Goal: Task Accomplishment & Management: Use online tool/utility

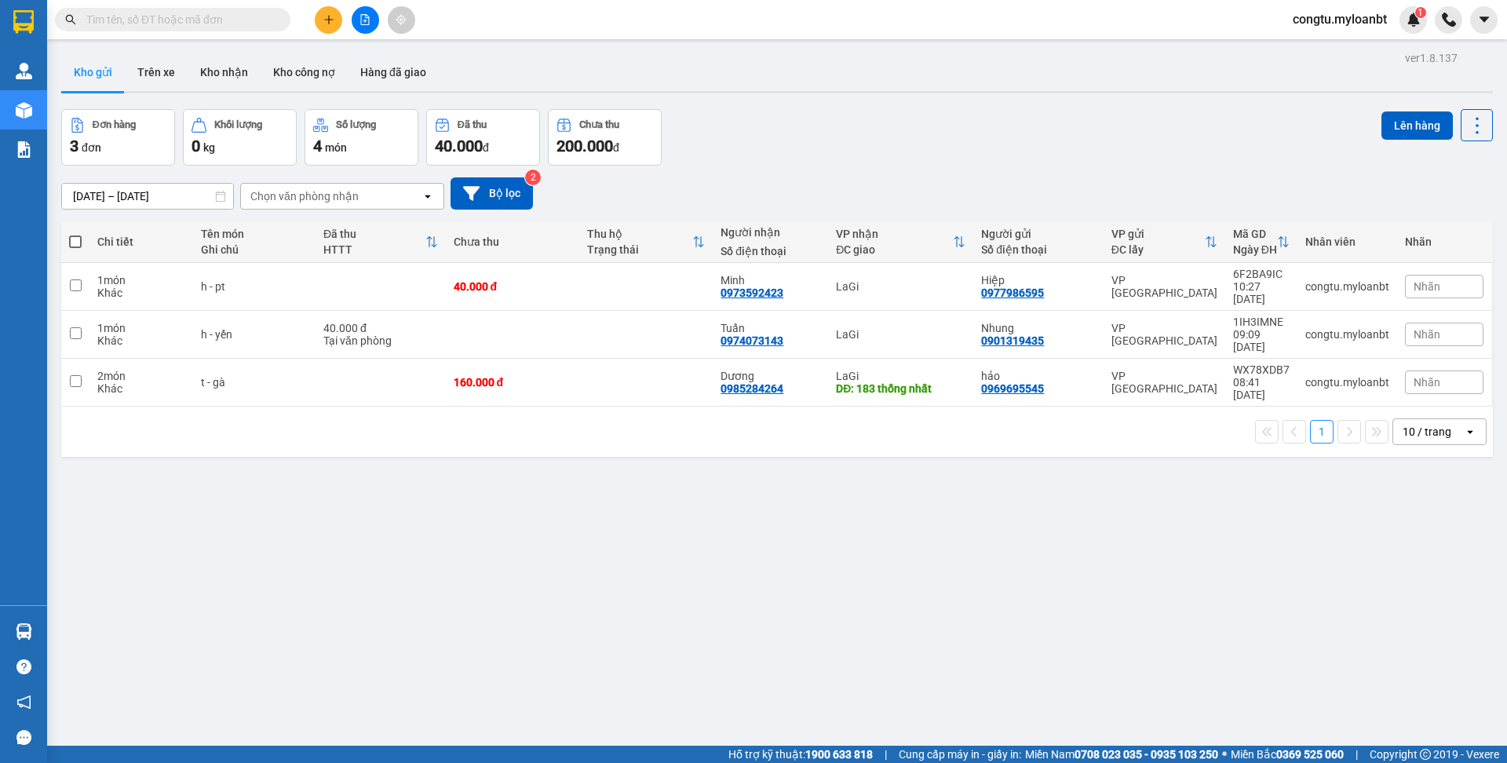
click at [257, 259] on th "Tên món Ghi chú" at bounding box center [254, 242] width 122 height 42
click at [271, 333] on div "h - yến" at bounding box center [254, 334] width 107 height 13
checkbox input "true"
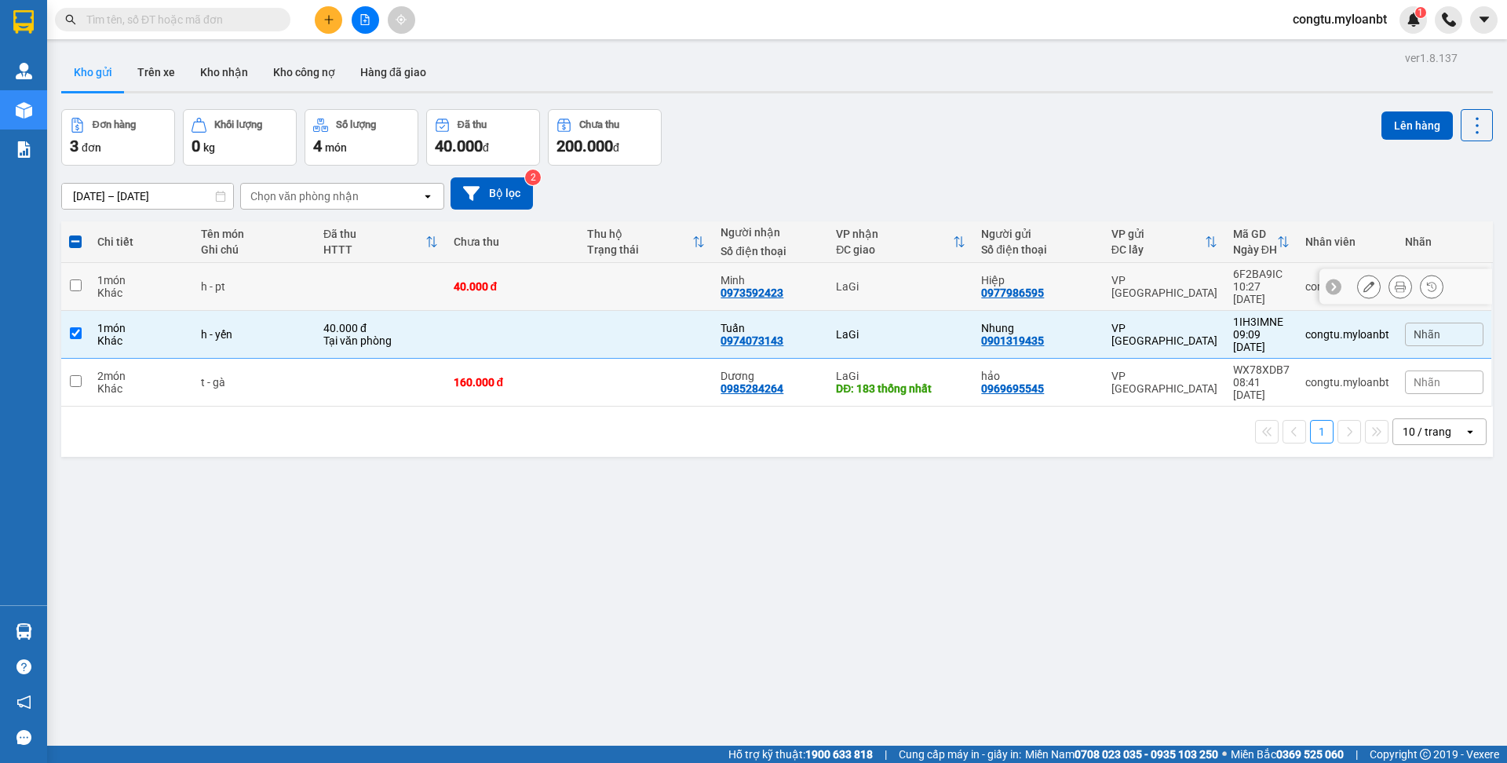
click at [277, 290] on div "h - pt" at bounding box center [254, 286] width 107 height 13
checkbox input "true"
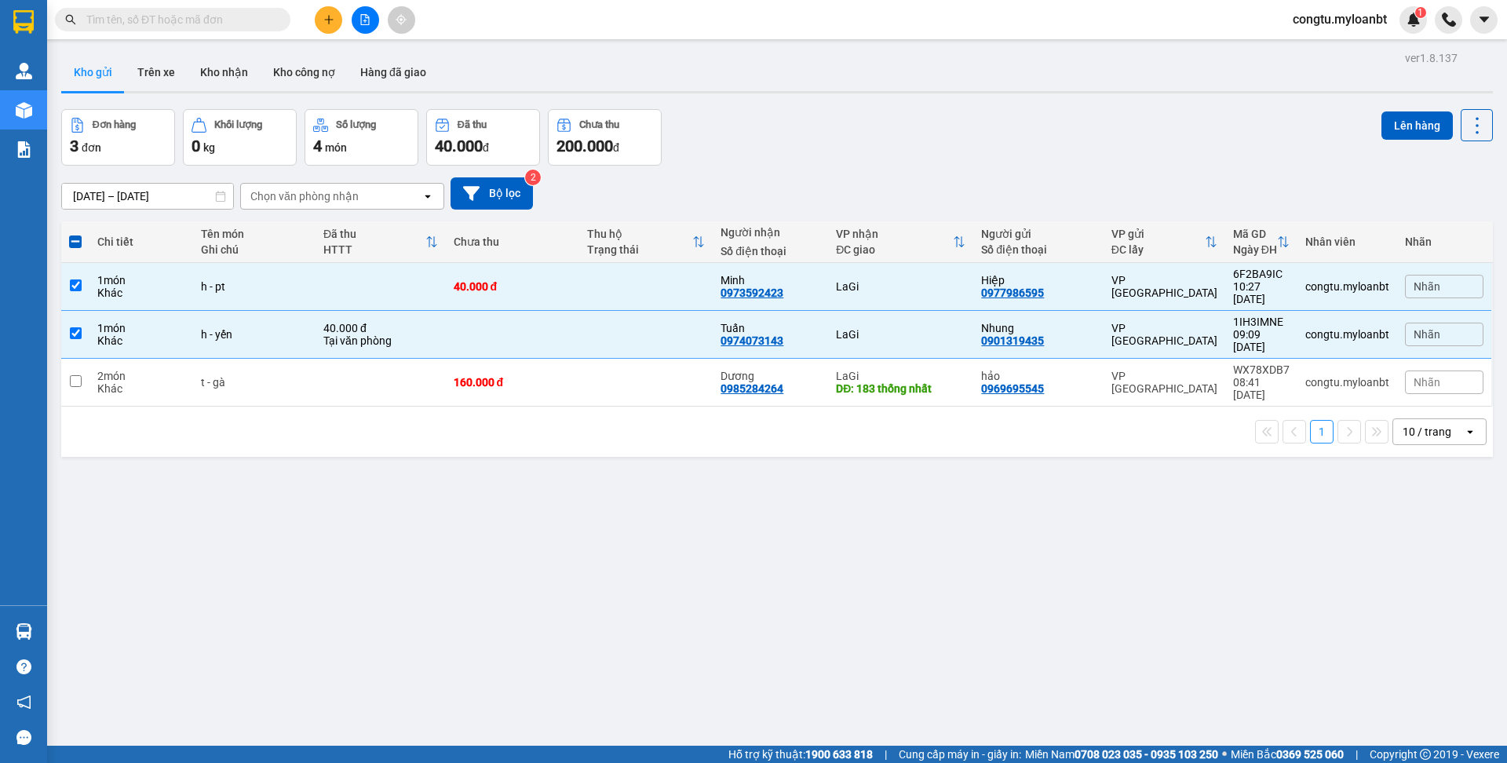
click at [293, 407] on div "1 10 / trang open" at bounding box center [777, 432] width 1432 height 50
drag, startPoint x: 537, startPoint y: 381, endPoint x: 554, endPoint y: 376, distance: 17.9
click at [539, 381] on div "160.000 đ" at bounding box center [513, 382] width 118 height 13
checkbox input "true"
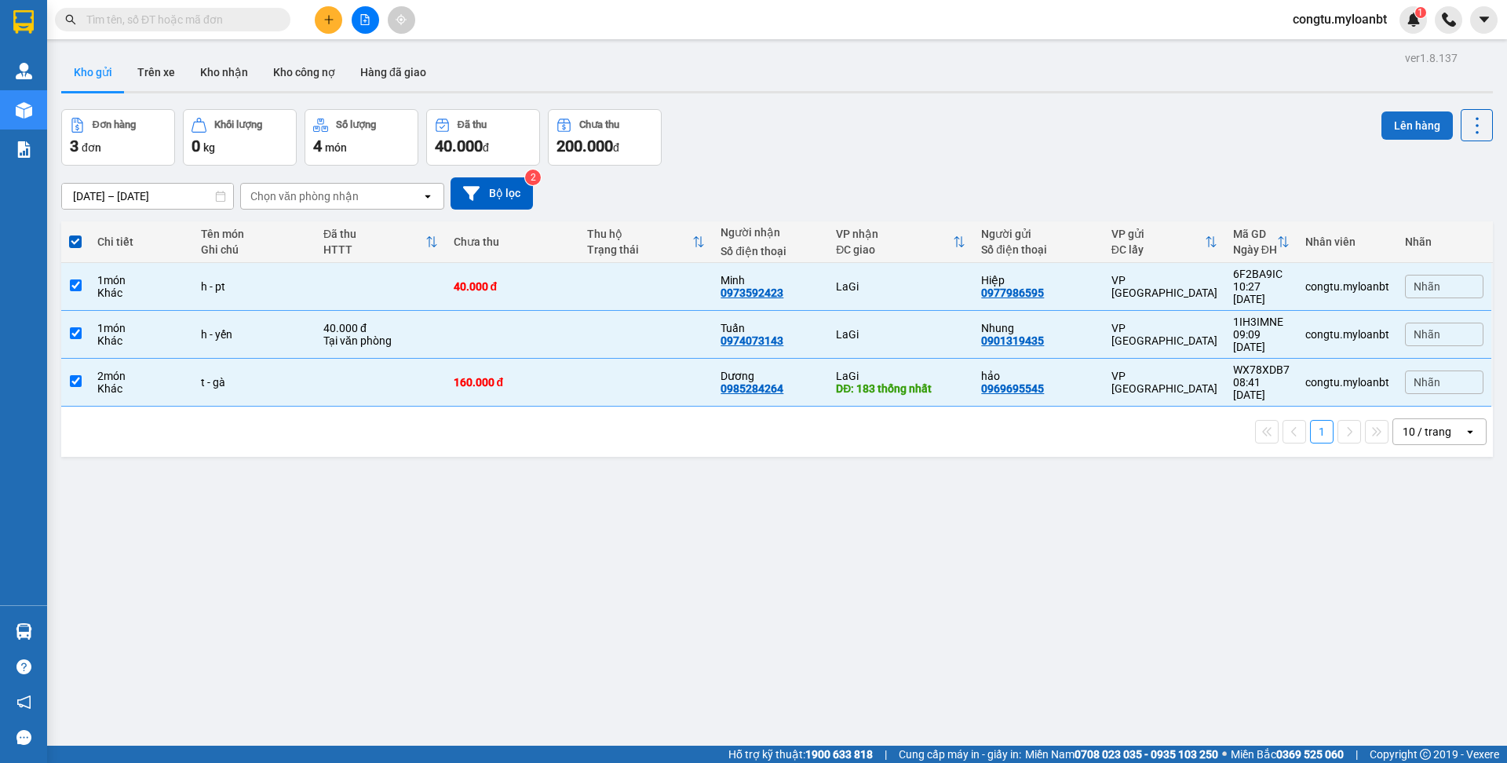
click at [1409, 126] on button "Lên hàng" at bounding box center [1417, 125] width 71 height 28
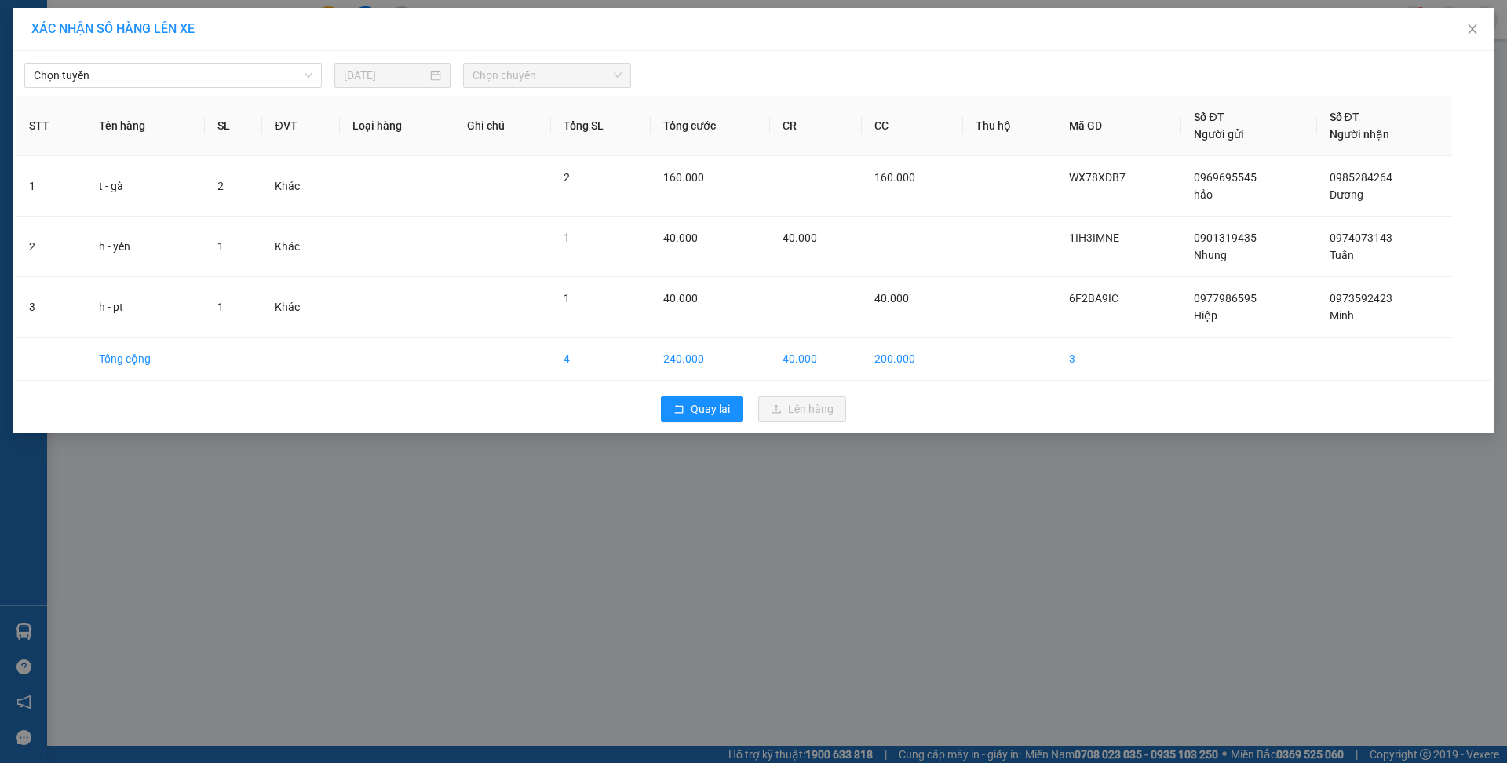
click at [210, 88] on div "Chọn tuyến [DATE] Chọn chuyến STT Tên hàng SL ĐVT Loại hàng Ghi chú Tổng SL Tổn…" at bounding box center [754, 242] width 1482 height 382
click at [190, 82] on span "Chọn tuyến" at bounding box center [173, 76] width 279 height 24
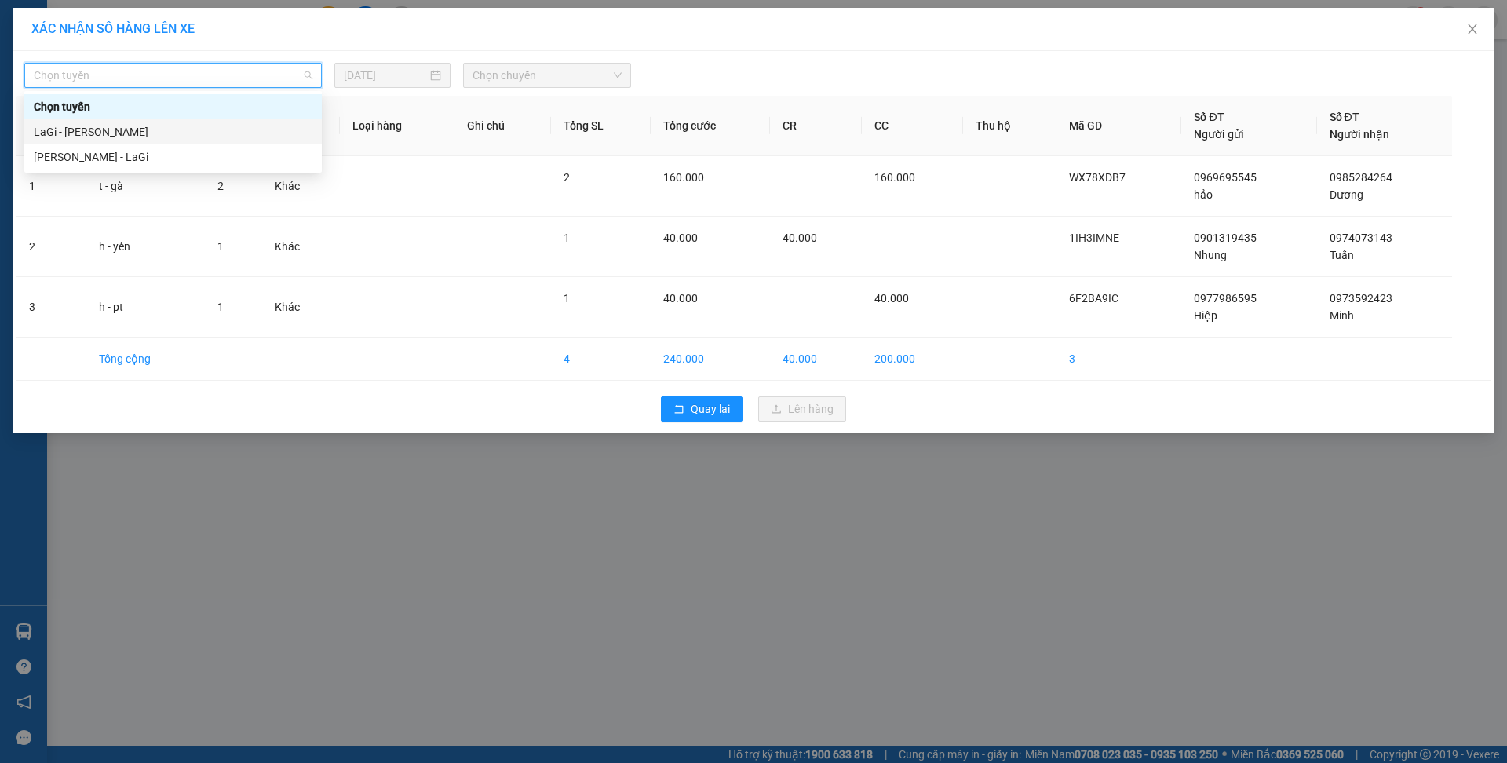
click at [186, 134] on div "LaGi - [PERSON_NAME]" at bounding box center [173, 131] width 279 height 17
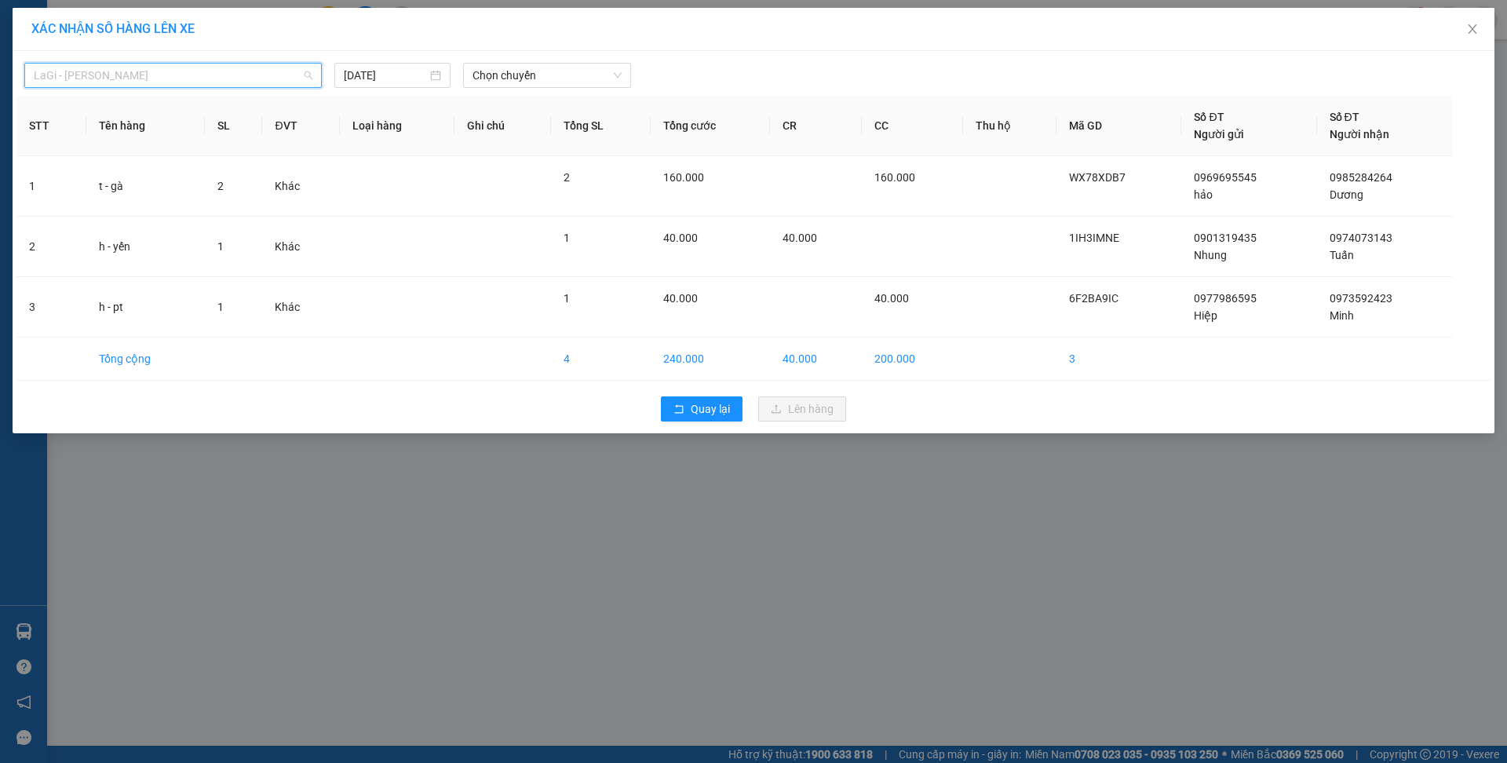
click at [199, 84] on span "LaGi - [PERSON_NAME]" at bounding box center [173, 76] width 279 height 24
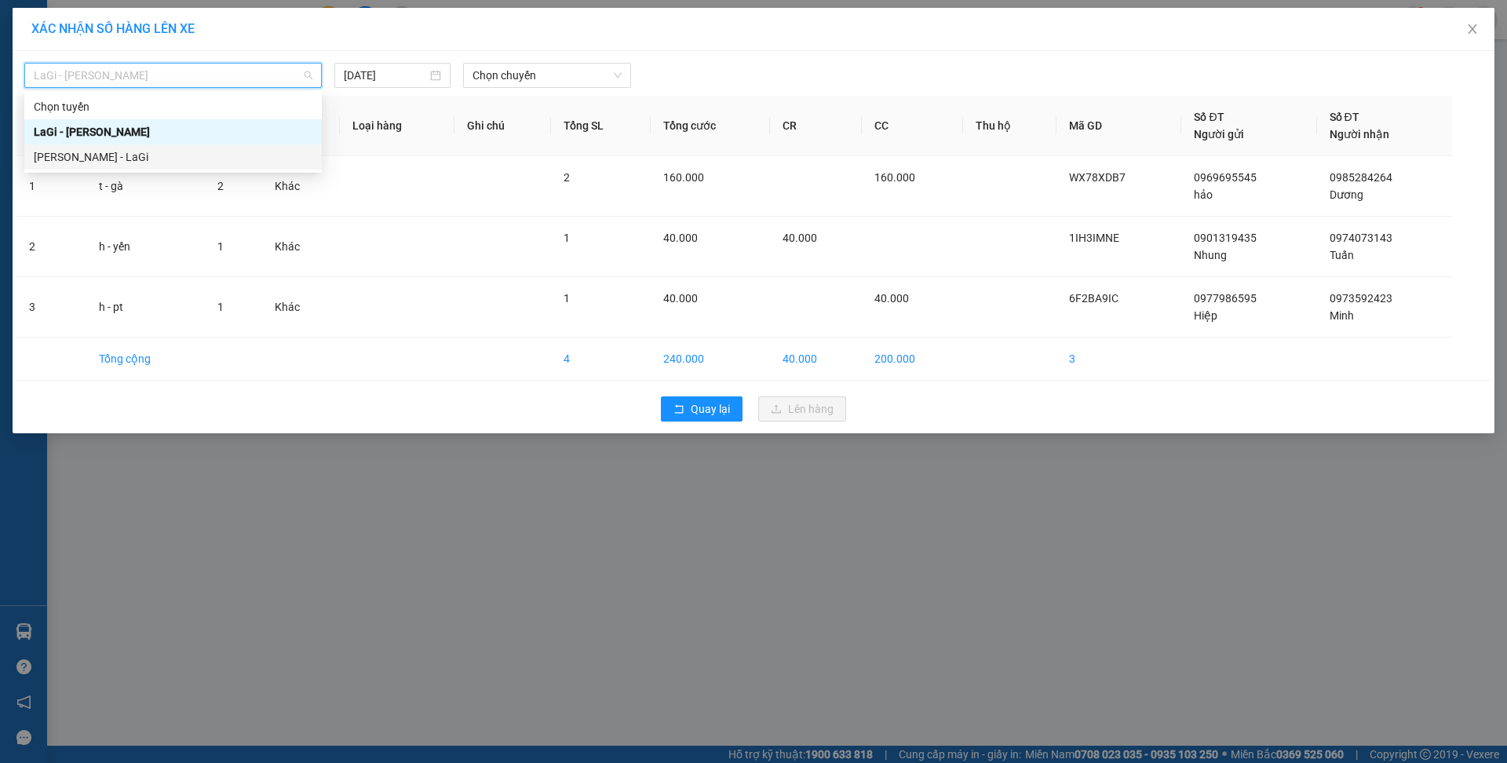
click at [189, 161] on div "[PERSON_NAME] - LaGi" at bounding box center [173, 156] width 279 height 17
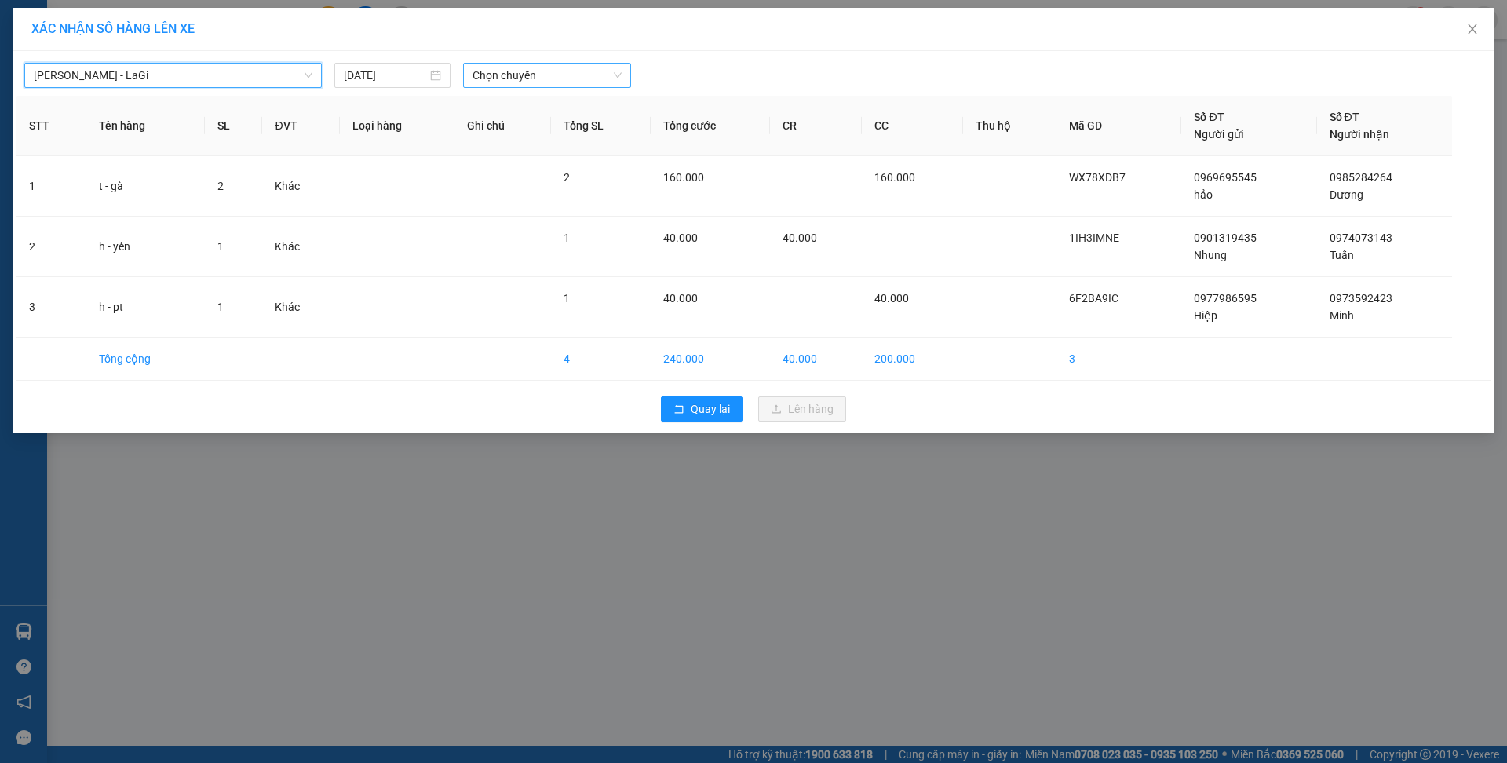
click at [516, 60] on div "[PERSON_NAME] - LaGi [PERSON_NAME] - [GEOGRAPHIC_DATA] [DATE] Chọn chuyến" at bounding box center [753, 71] width 1474 height 33
click at [524, 77] on span "Chọn chuyến" at bounding box center [547, 76] width 149 height 24
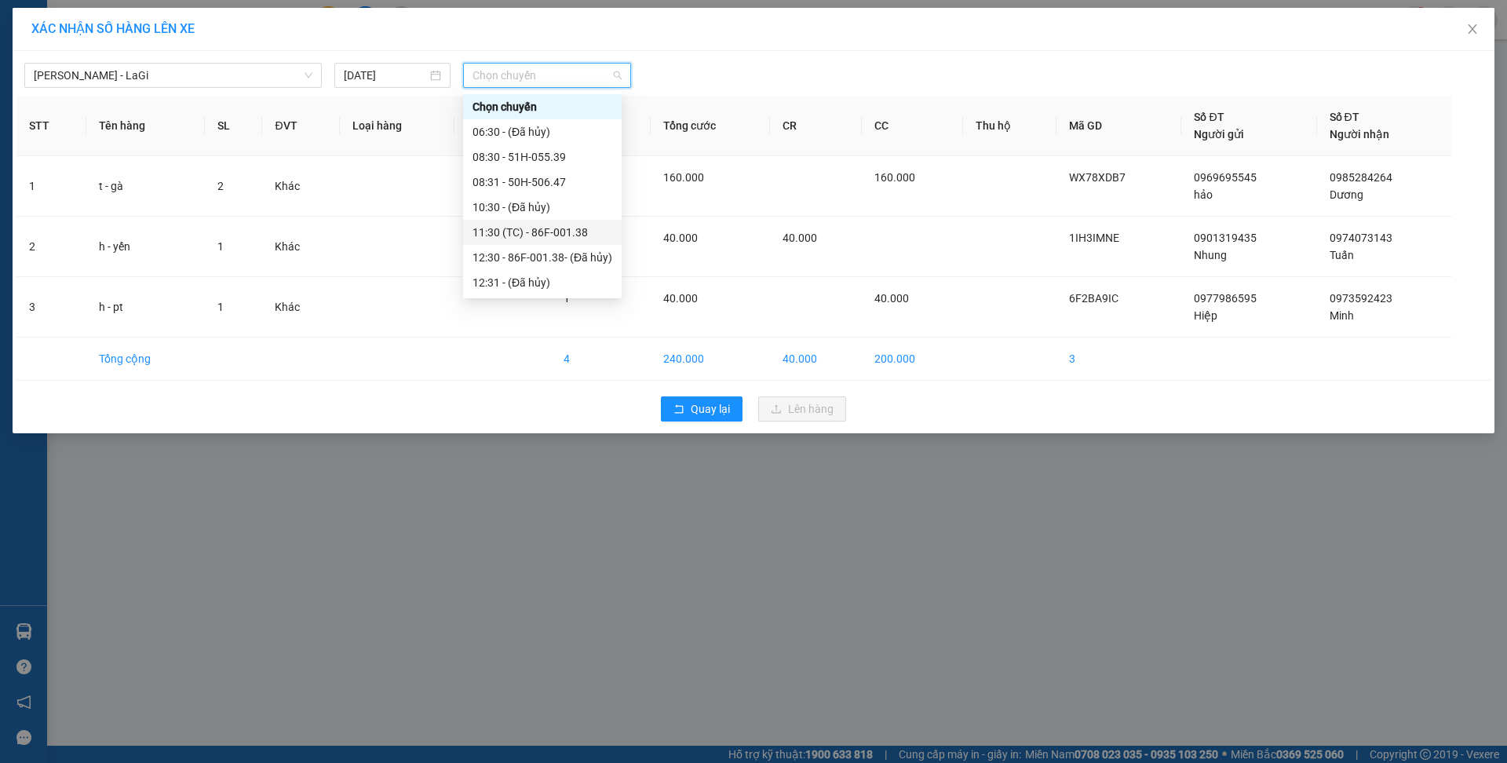
click at [583, 239] on div "11:30 (TC) - 86F-001.38" at bounding box center [543, 232] width 140 height 17
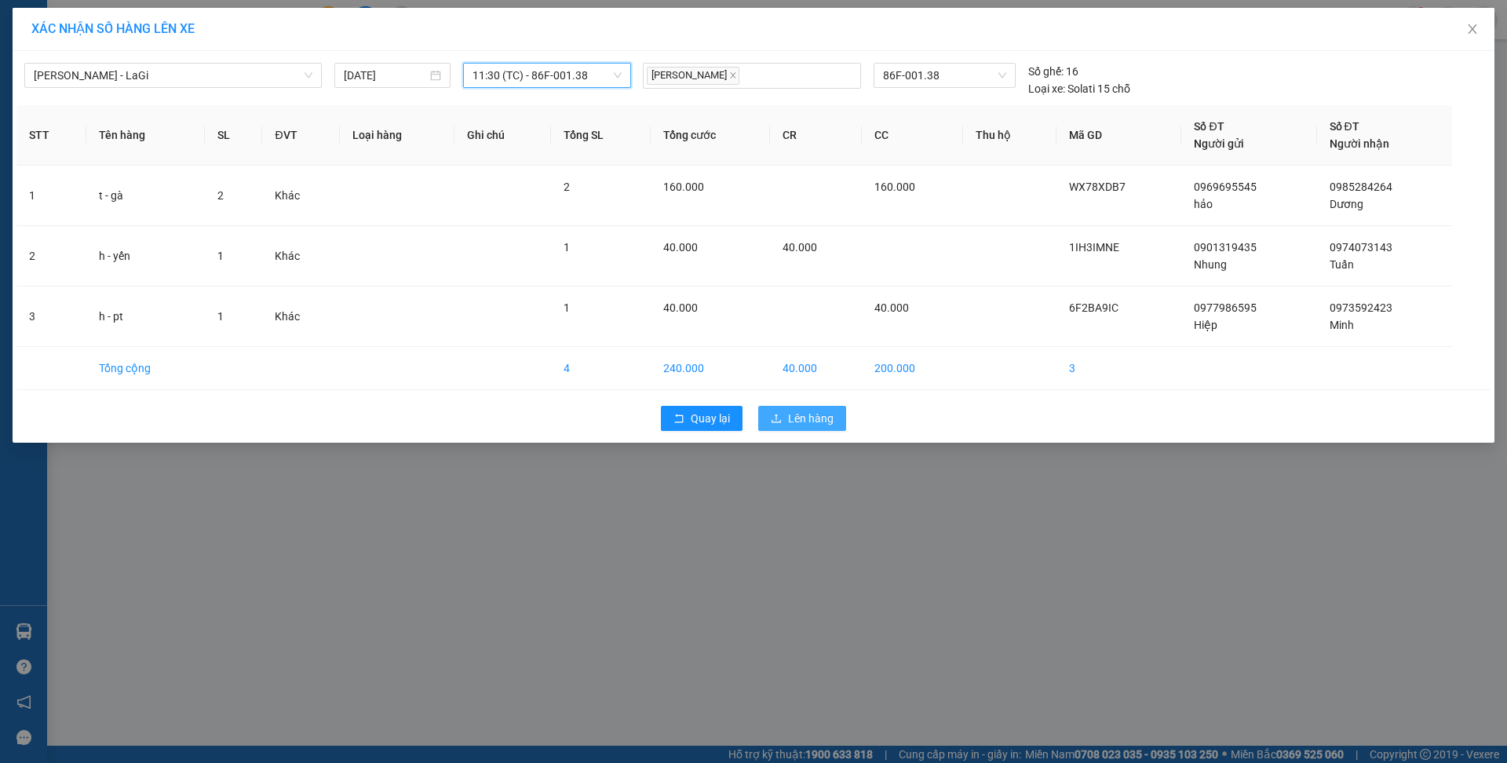
click at [827, 413] on span "Lên hàng" at bounding box center [811, 418] width 46 height 17
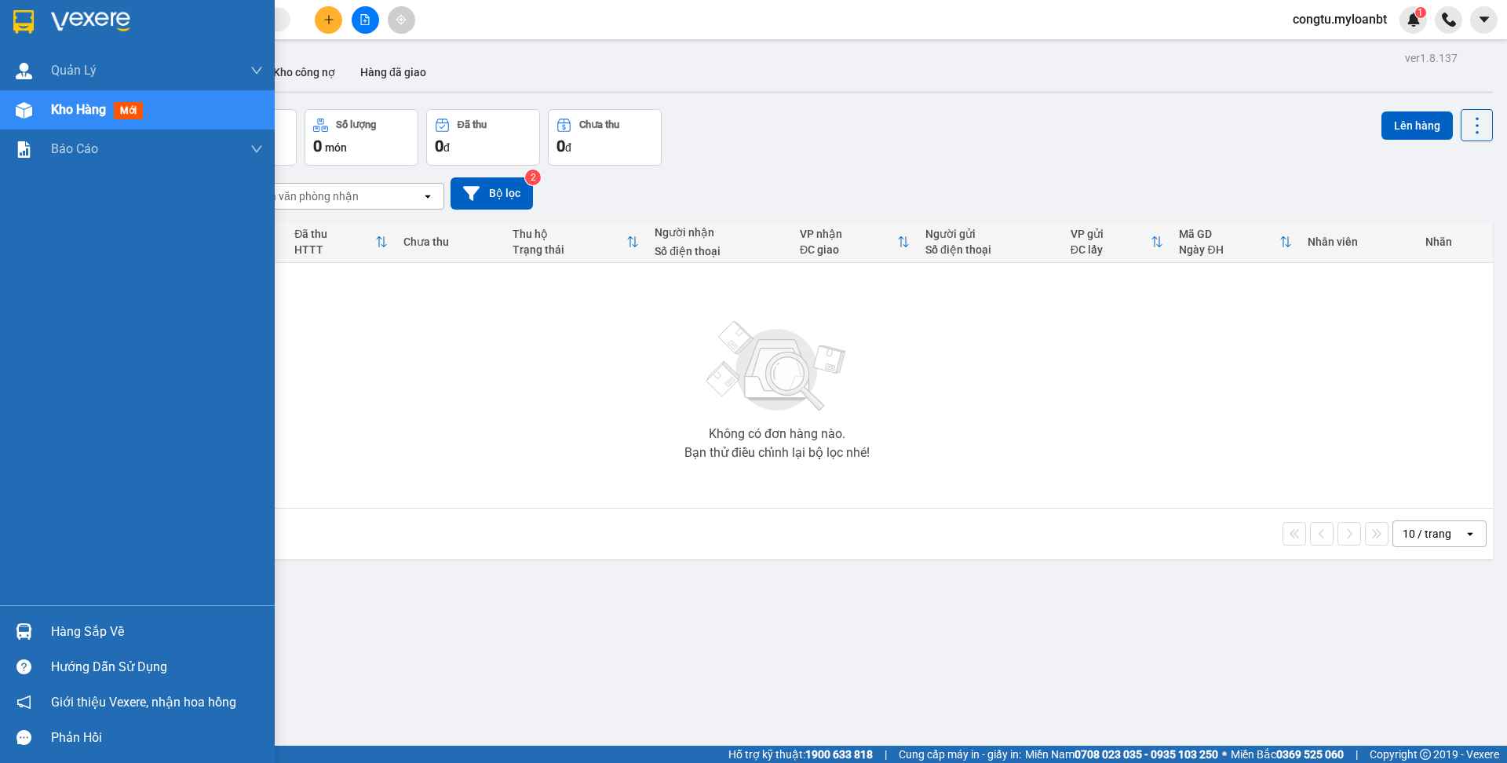
click at [31, 633] on img at bounding box center [24, 631] width 16 height 16
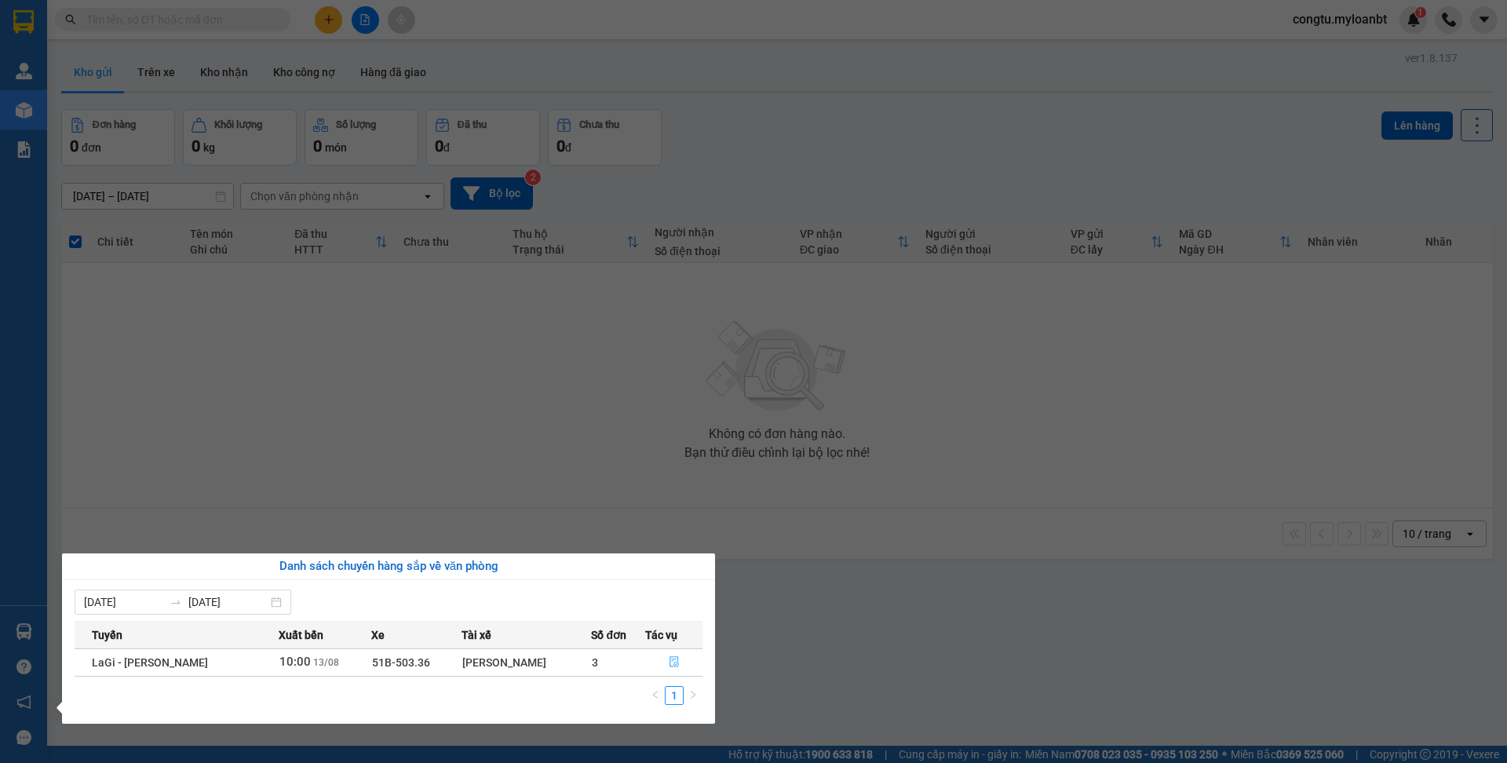
click at [673, 659] on icon "file-done" at bounding box center [674, 661] width 11 height 11
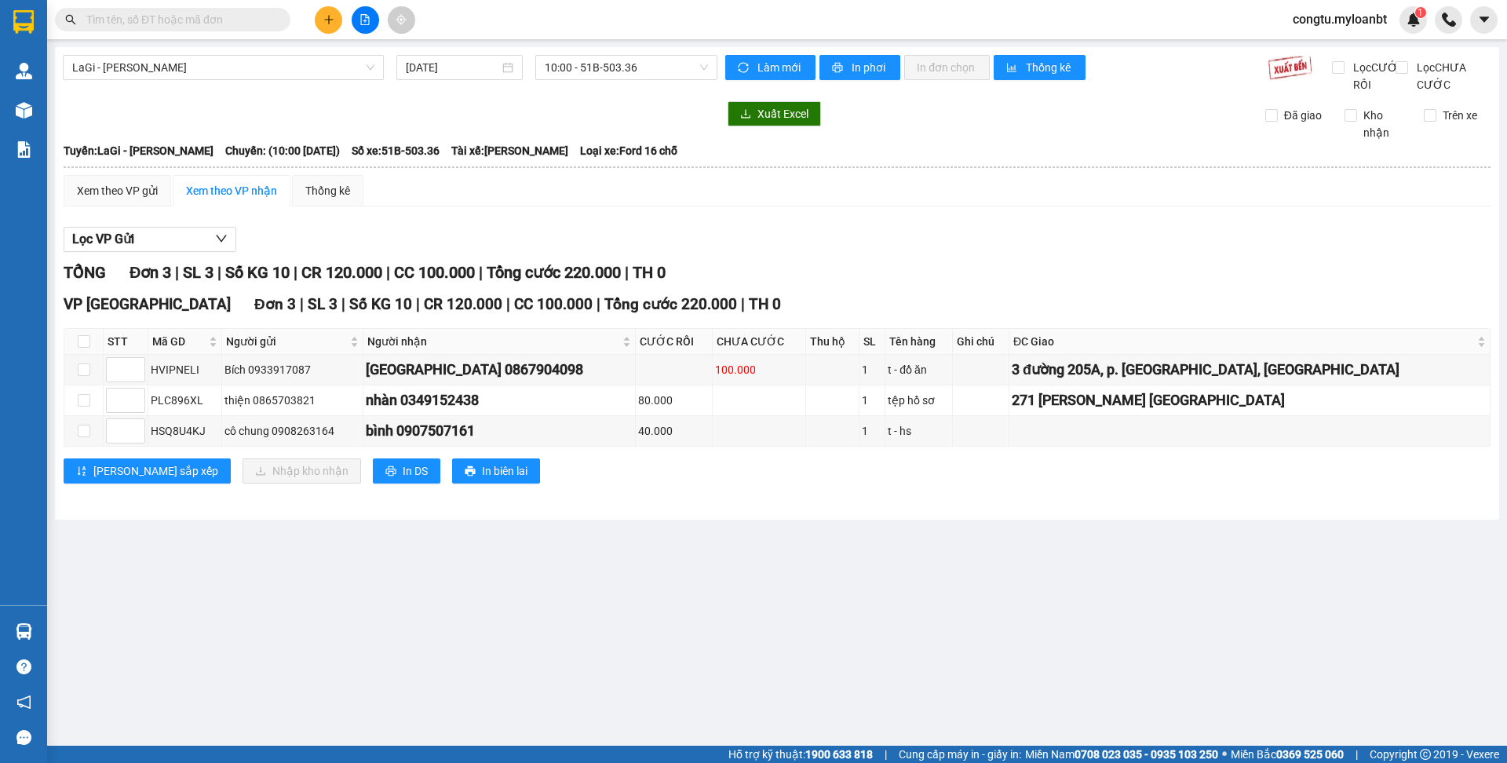
click at [1068, 206] on div "Xem theo VP gửi Xem theo VP nhận Thống kê" at bounding box center [777, 190] width 1427 height 31
click at [978, 231] on div "Xem theo VP gửi Xem theo VP nhận Thống kê Lọc VP Gửi TỔNG Đơn 3 | SL 3 | Số KG…" at bounding box center [777, 339] width 1427 height 328
click at [827, 282] on div "TỔNG Đơn 3 | SL 3 | Số KG 10 | CR 120.000 | CC 100.000 | Tổng cước 220.000 | TH…" at bounding box center [777, 273] width 1427 height 24
click at [633, 65] on span "10:00 - 51B-503.36" at bounding box center [626, 68] width 163 height 24
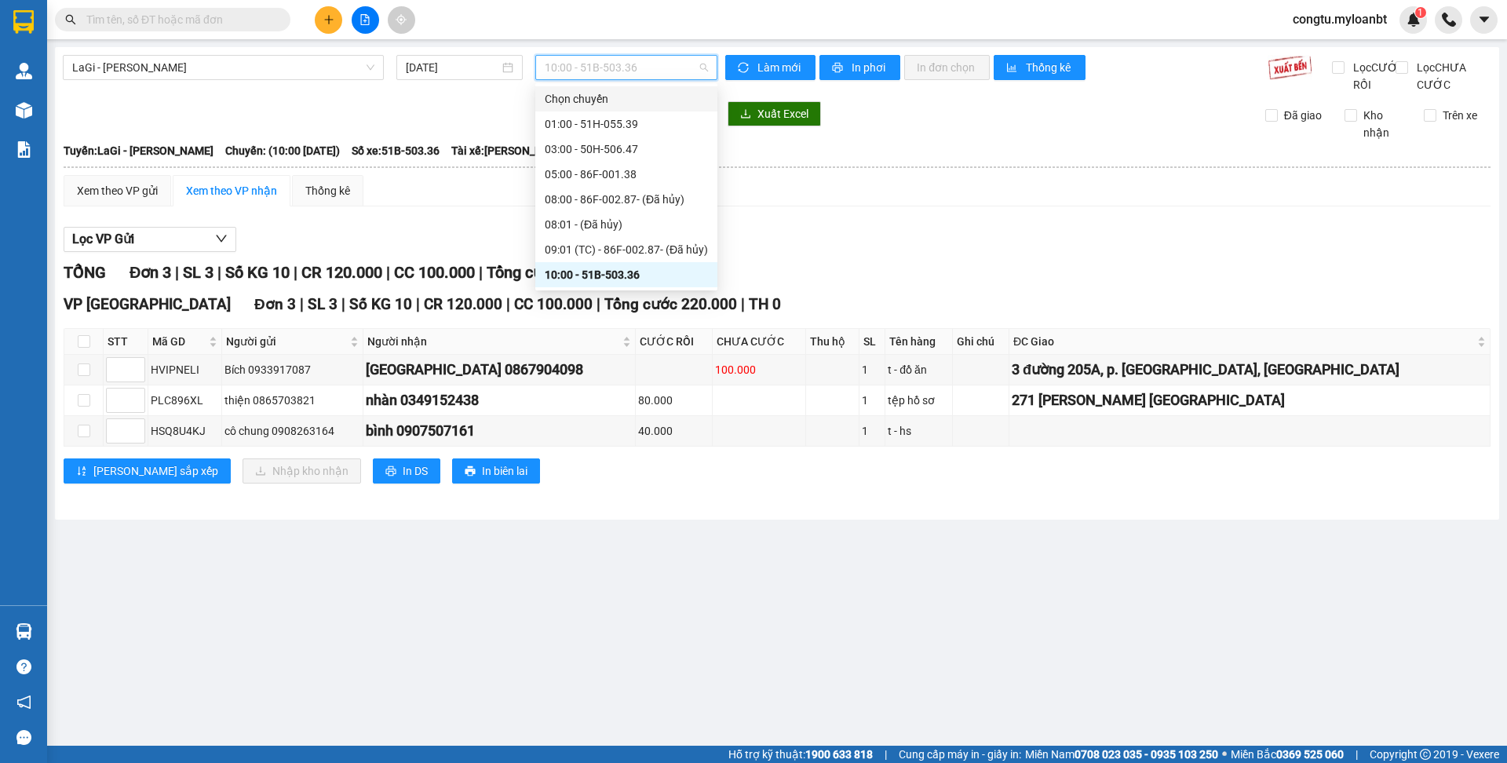
click at [626, 86] on div "Chọn chuyến" at bounding box center [626, 98] width 182 height 25
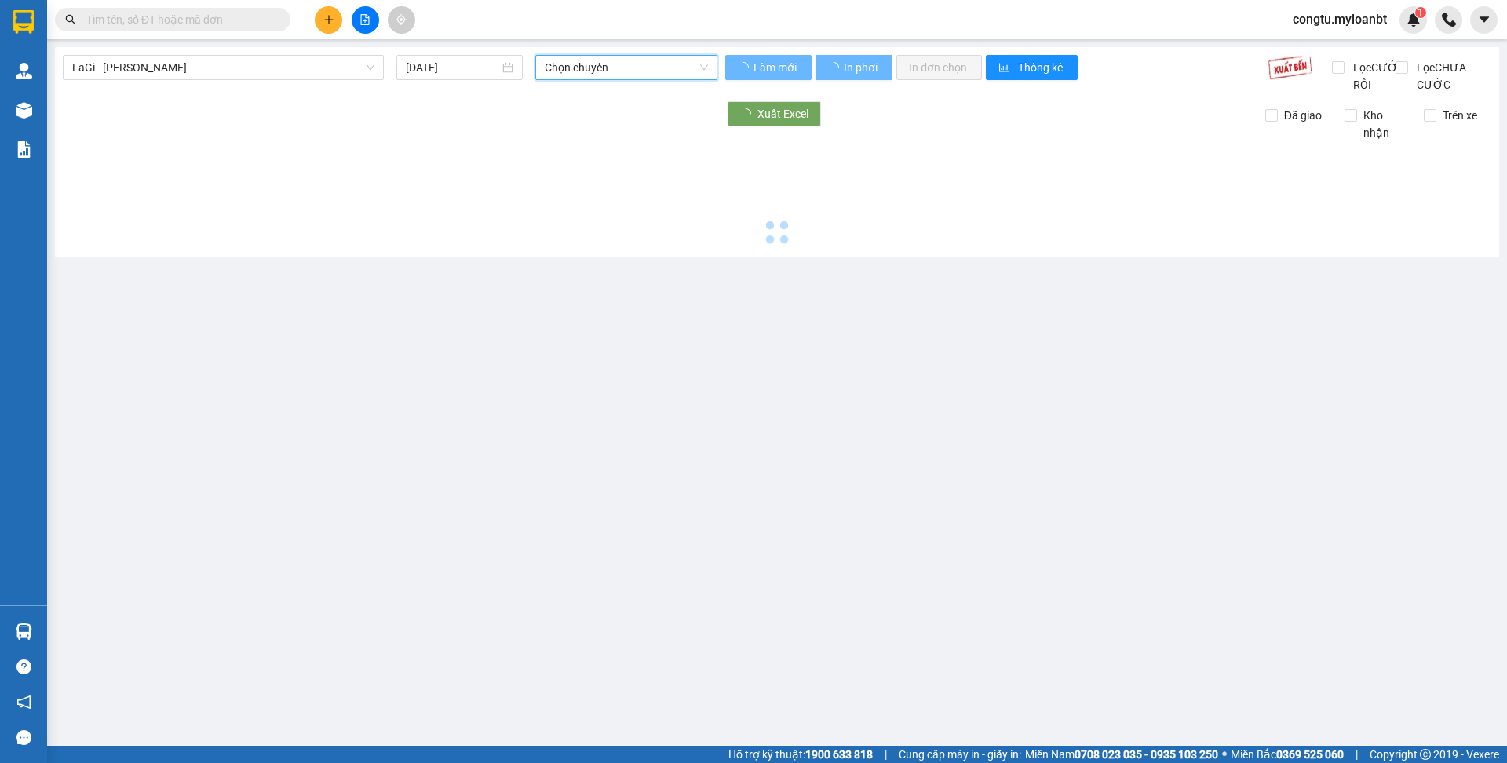
click at [629, 76] on span "Chọn chuyến" at bounding box center [626, 68] width 163 height 24
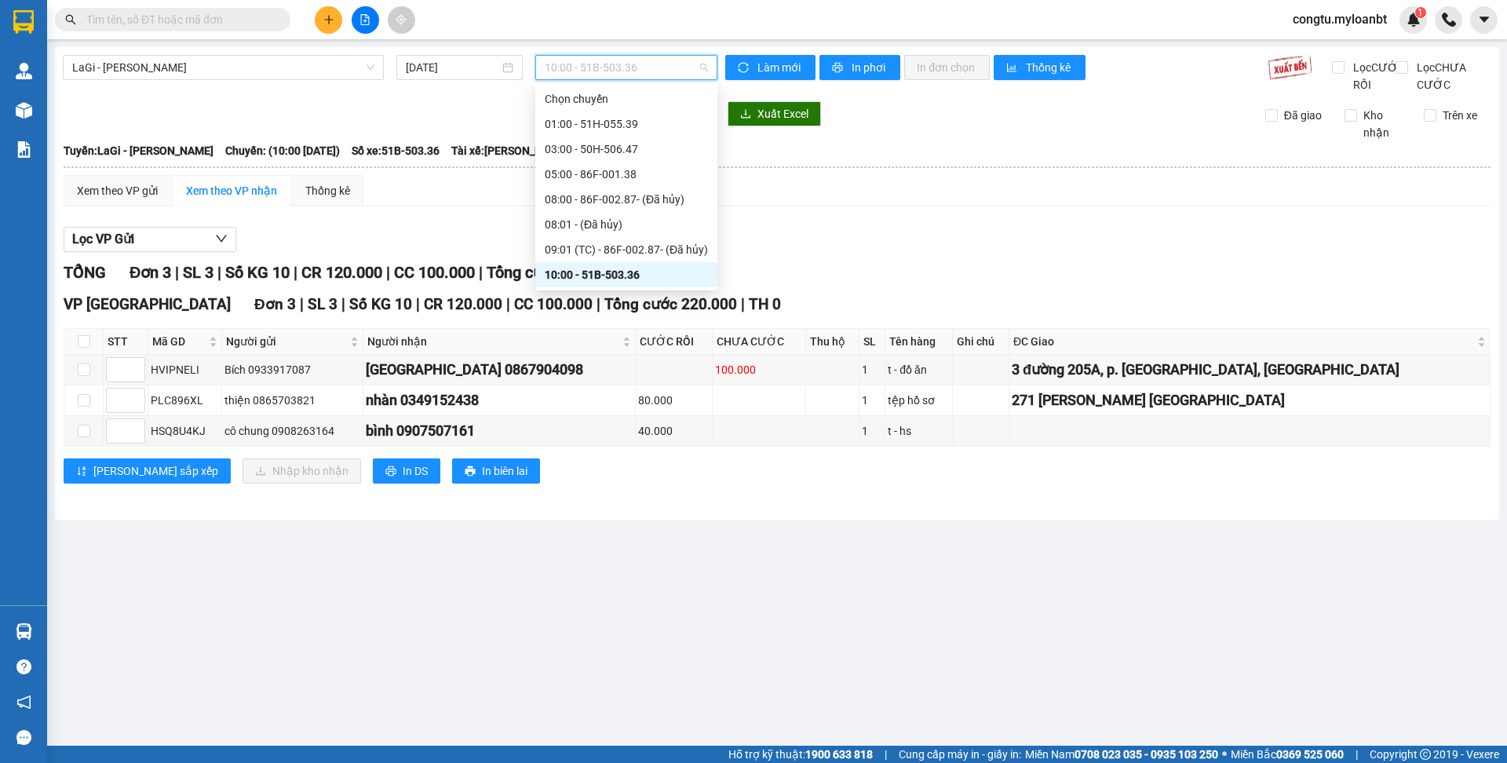
click at [593, 276] on div "10:00 - 51B-503.36" at bounding box center [626, 274] width 163 height 17
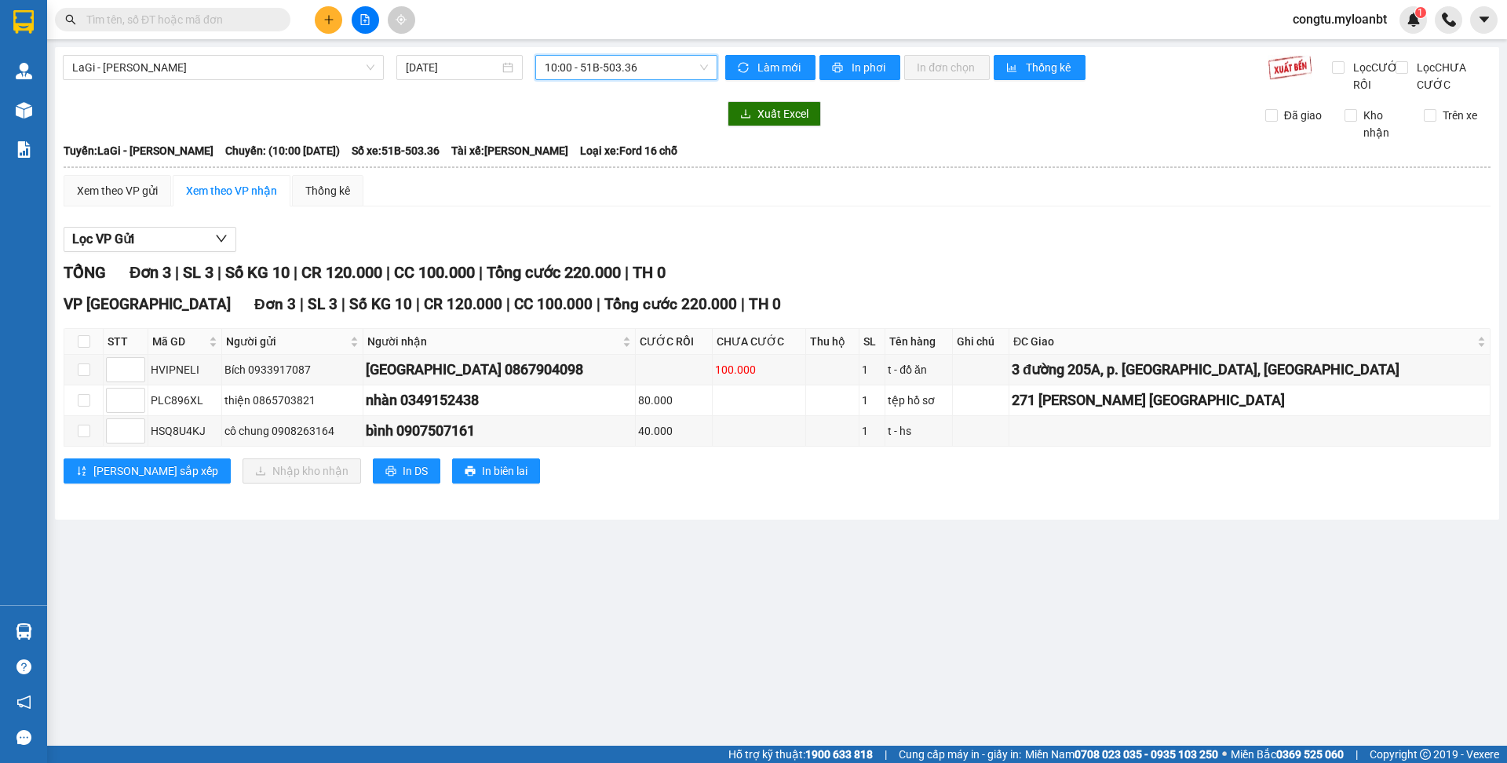
drag, startPoint x: 964, startPoint y: 231, endPoint x: 929, endPoint y: 244, distance: 37.8
click at [963, 230] on div "Xem theo VP gửi Xem theo VP nhận Thống kê Lọc VP Gửi TỔNG Đơn 3 | SL 3 | Số KG…" at bounding box center [777, 339] width 1427 height 328
click at [795, 224] on div "Xem theo VP gửi Xem theo VP nhận Thống kê Lọc VP Gửi TỔNG Đơn 3 | SL 3 | Số KG…" at bounding box center [777, 339] width 1427 height 328
click at [85, 348] on input "checkbox" at bounding box center [84, 341] width 13 height 13
checkbox input "true"
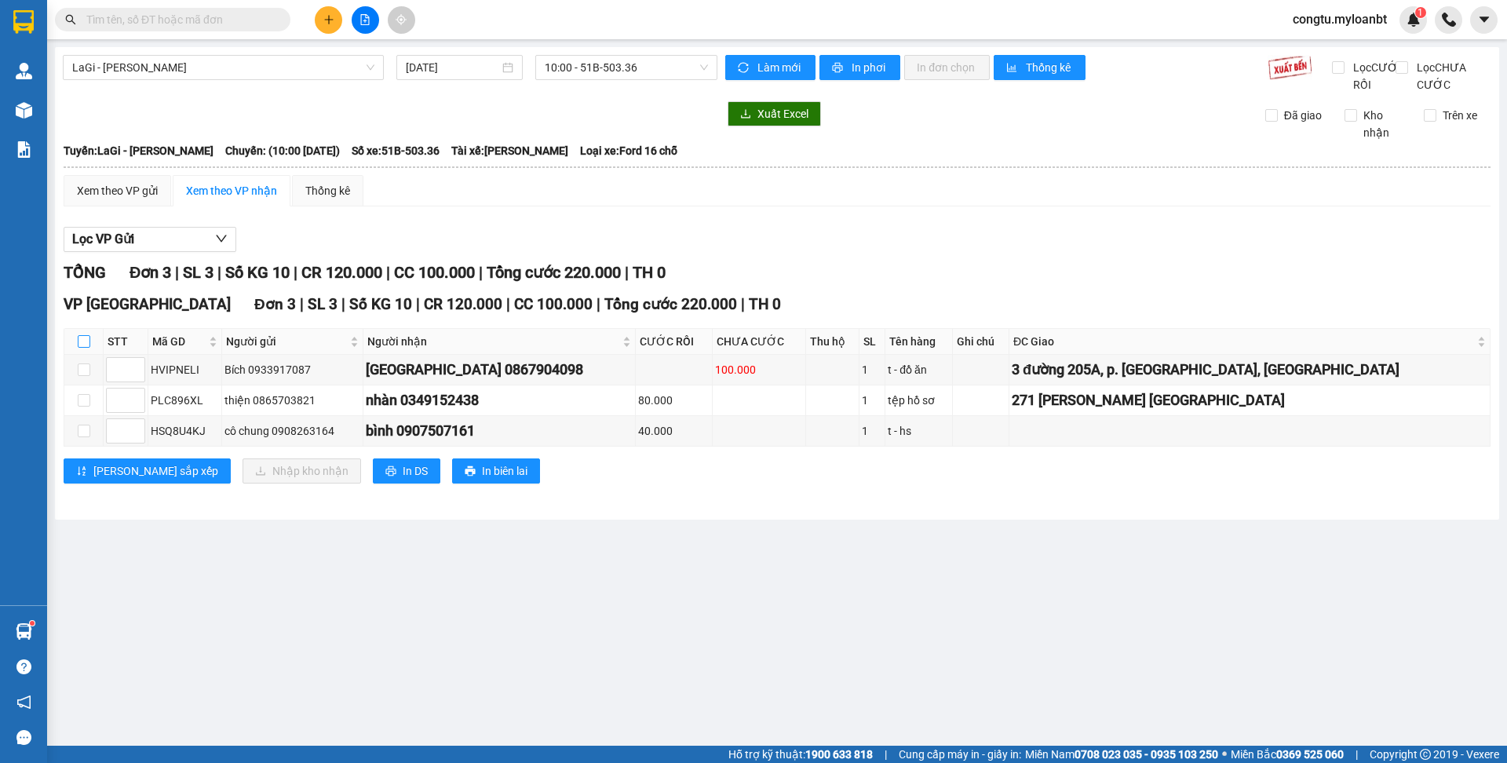
checkbox input "true"
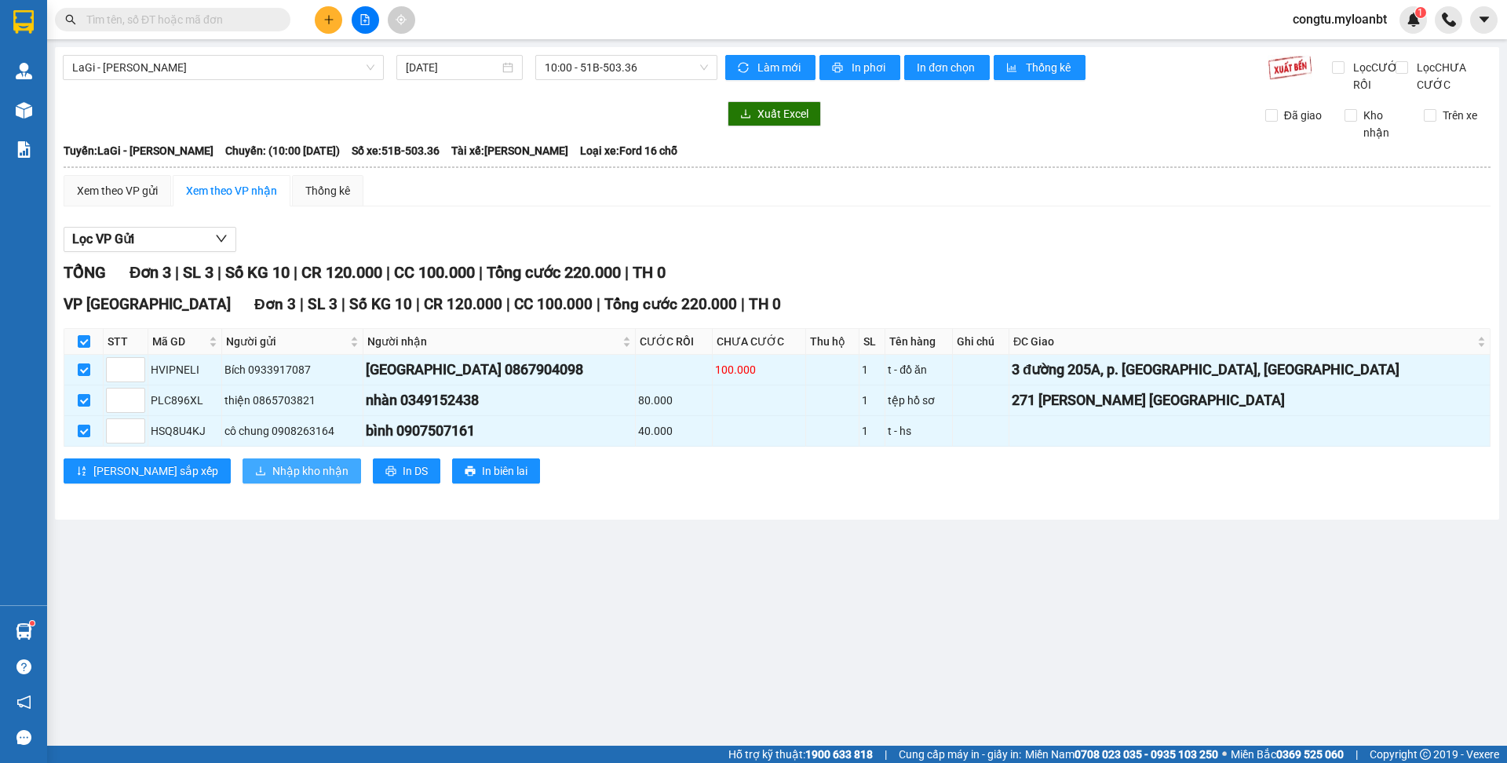
click at [243, 484] on button "Nhập kho nhận" at bounding box center [302, 470] width 119 height 25
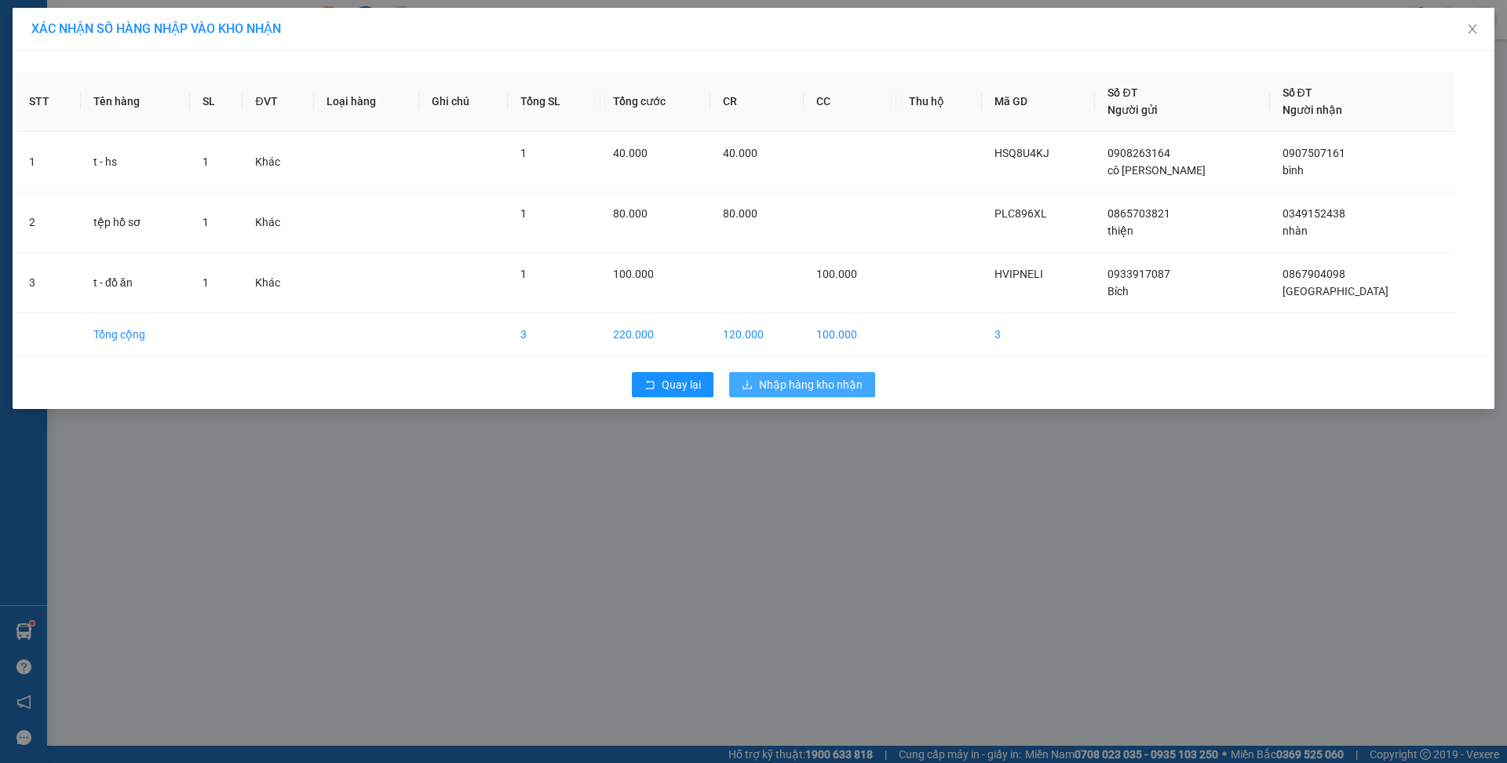
drag, startPoint x: 815, startPoint y: 398, endPoint x: 822, endPoint y: 393, distance: 8.5
click at [816, 397] on div "Quay lại Nhập hàng kho nhận" at bounding box center [753, 384] width 1474 height 41
click at [823, 392] on span "Nhập hàng kho nhận" at bounding box center [811, 384] width 104 height 17
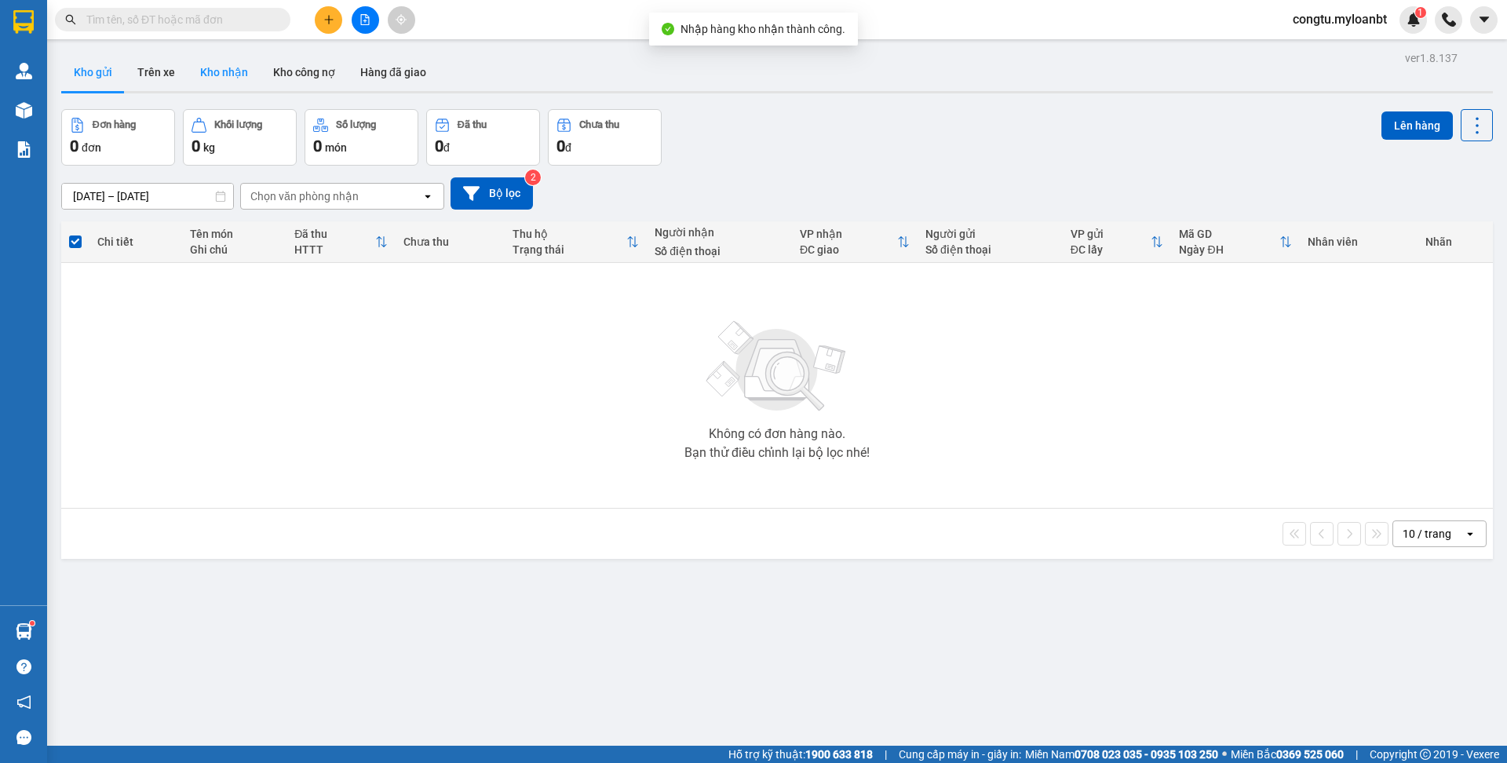
click at [233, 80] on button "Kho nhận" at bounding box center [224, 72] width 73 height 38
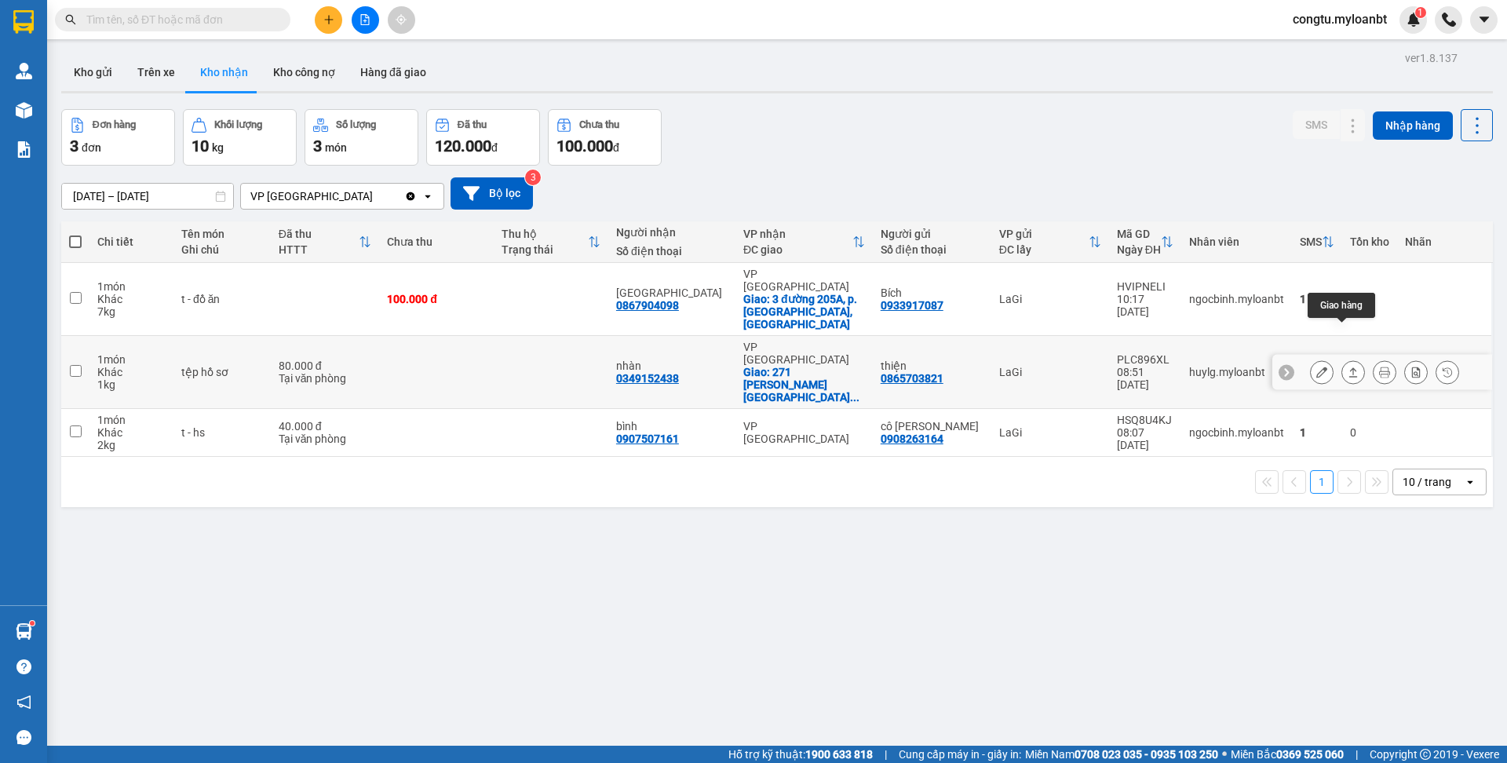
click at [1342, 359] on button at bounding box center [1353, 372] width 22 height 27
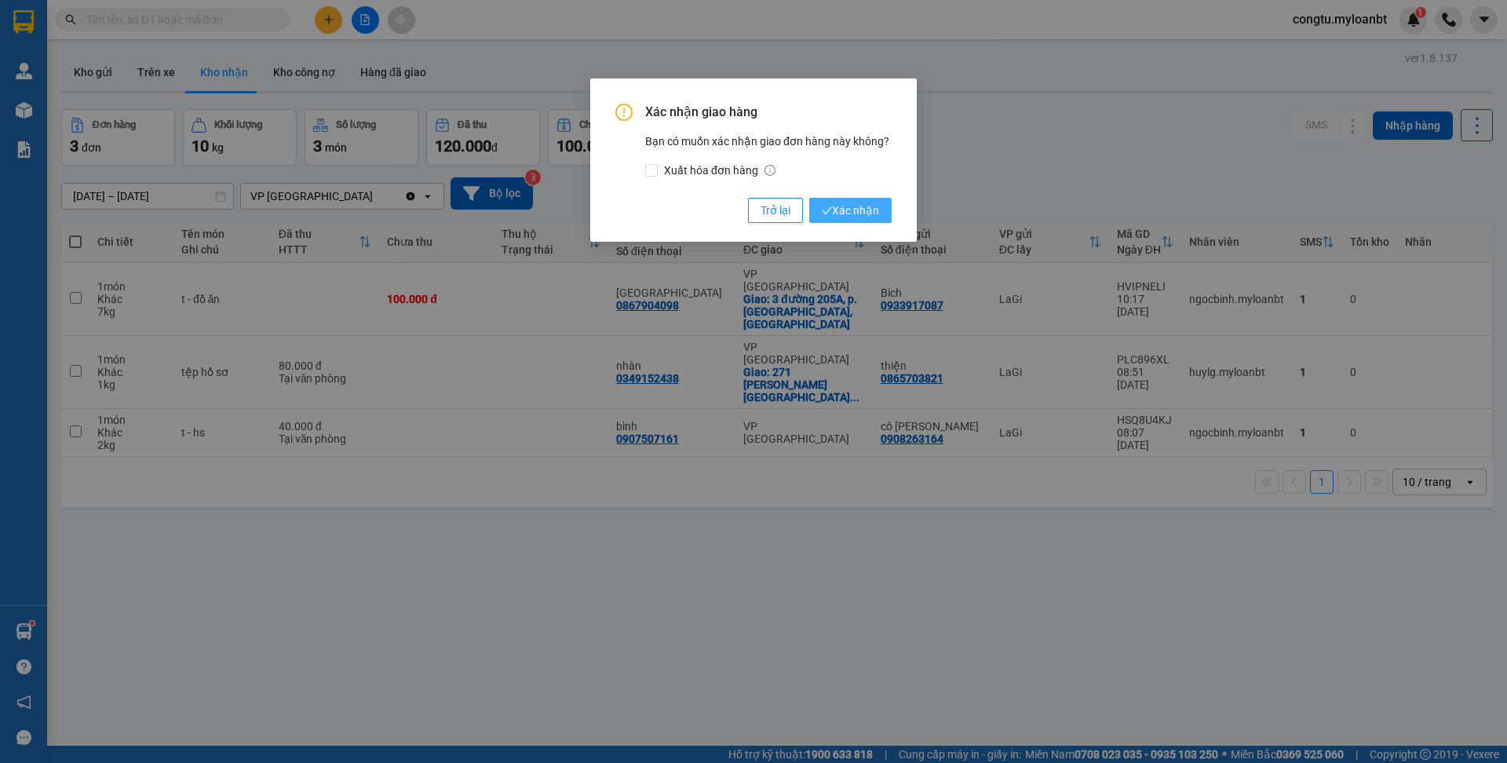
click at [870, 208] on span "Xác nhận" at bounding box center [850, 210] width 57 height 17
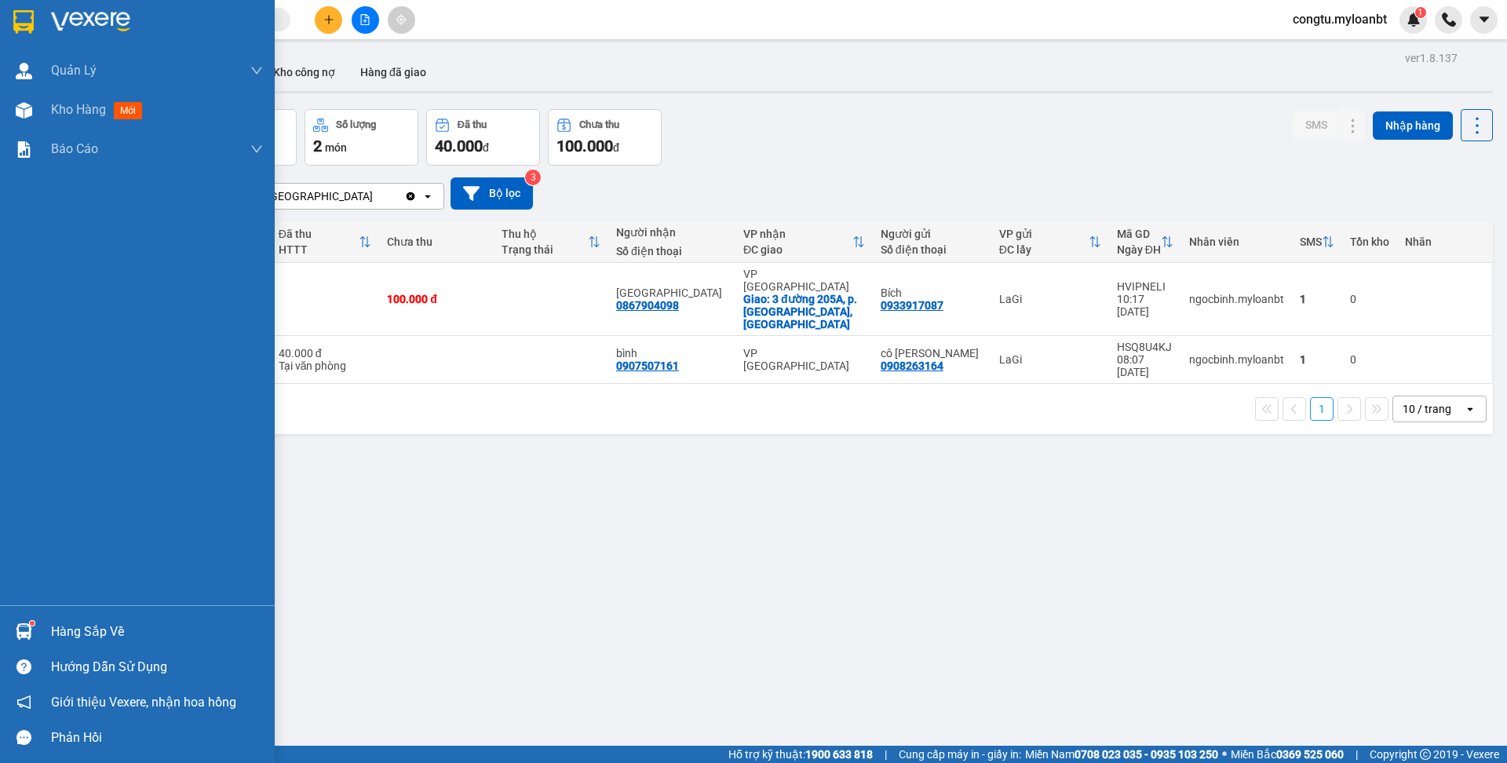
drag, startPoint x: 68, startPoint y: 641, endPoint x: 55, endPoint y: 625, distance: 20.1
click at [72, 638] on div "Hàng sắp về" at bounding box center [157, 632] width 212 height 24
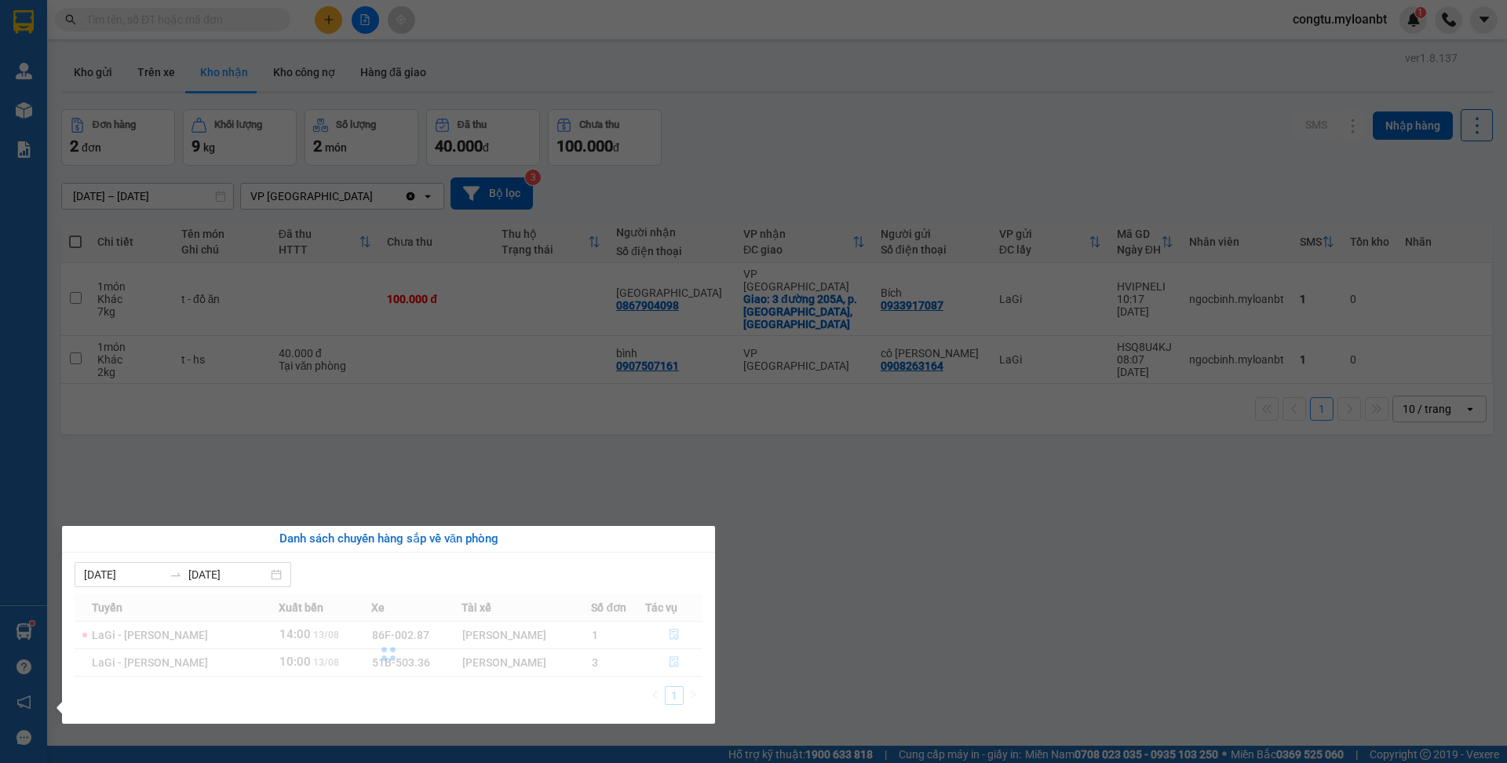
drag, startPoint x: 640, startPoint y: 414, endPoint x: 647, endPoint y: 445, distance: 32.2
click at [640, 414] on section "Kết quả tìm kiếm ( 4 ) Bộ lọc Mã ĐH Trạng thái Món hàng Thu hộ Tổng cước Chưa c…" at bounding box center [753, 381] width 1507 height 763
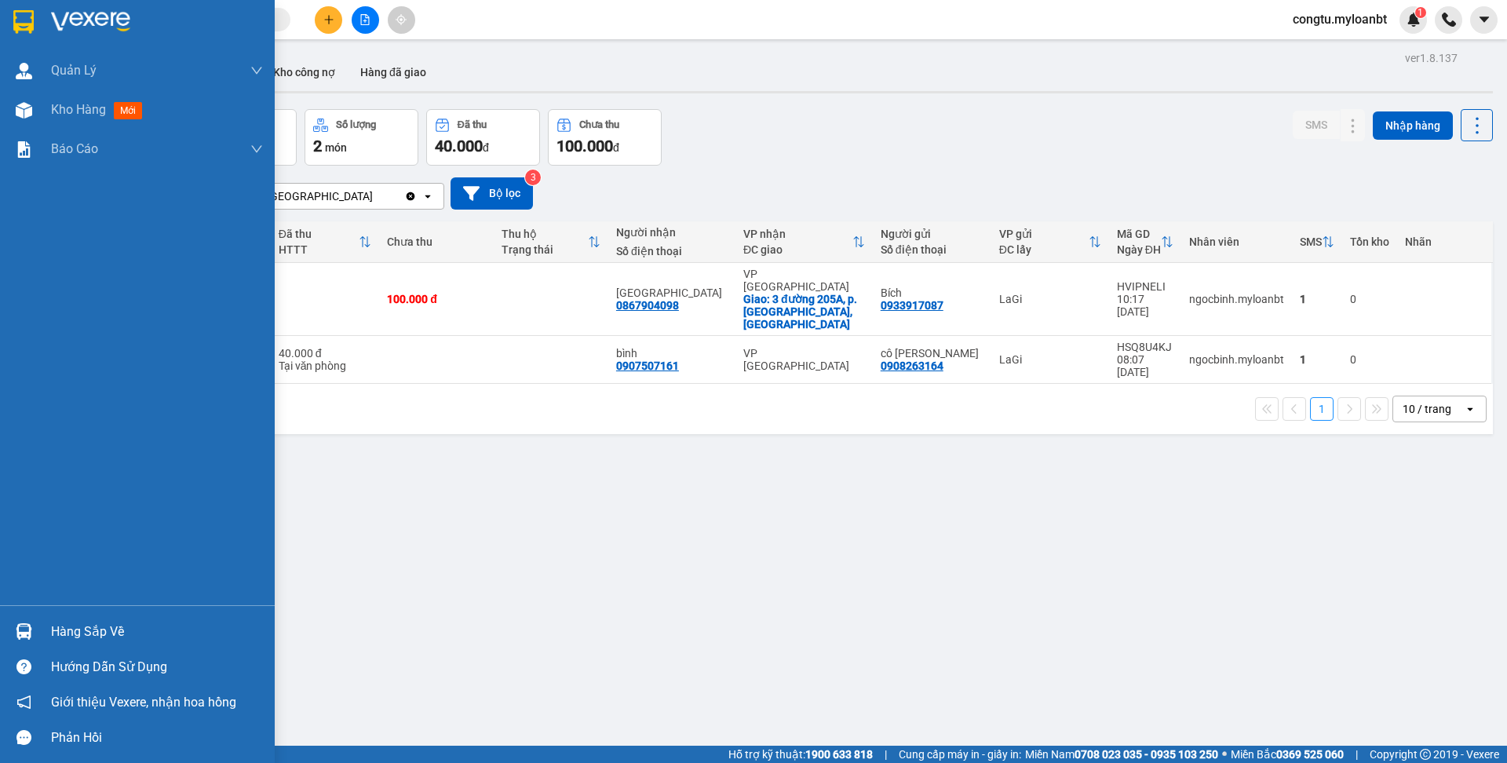
drag, startPoint x: 91, startPoint y: 643, endPoint x: 95, endPoint y: 634, distance: 9.5
click at [91, 642] on div "Hàng sắp về" at bounding box center [137, 631] width 275 height 35
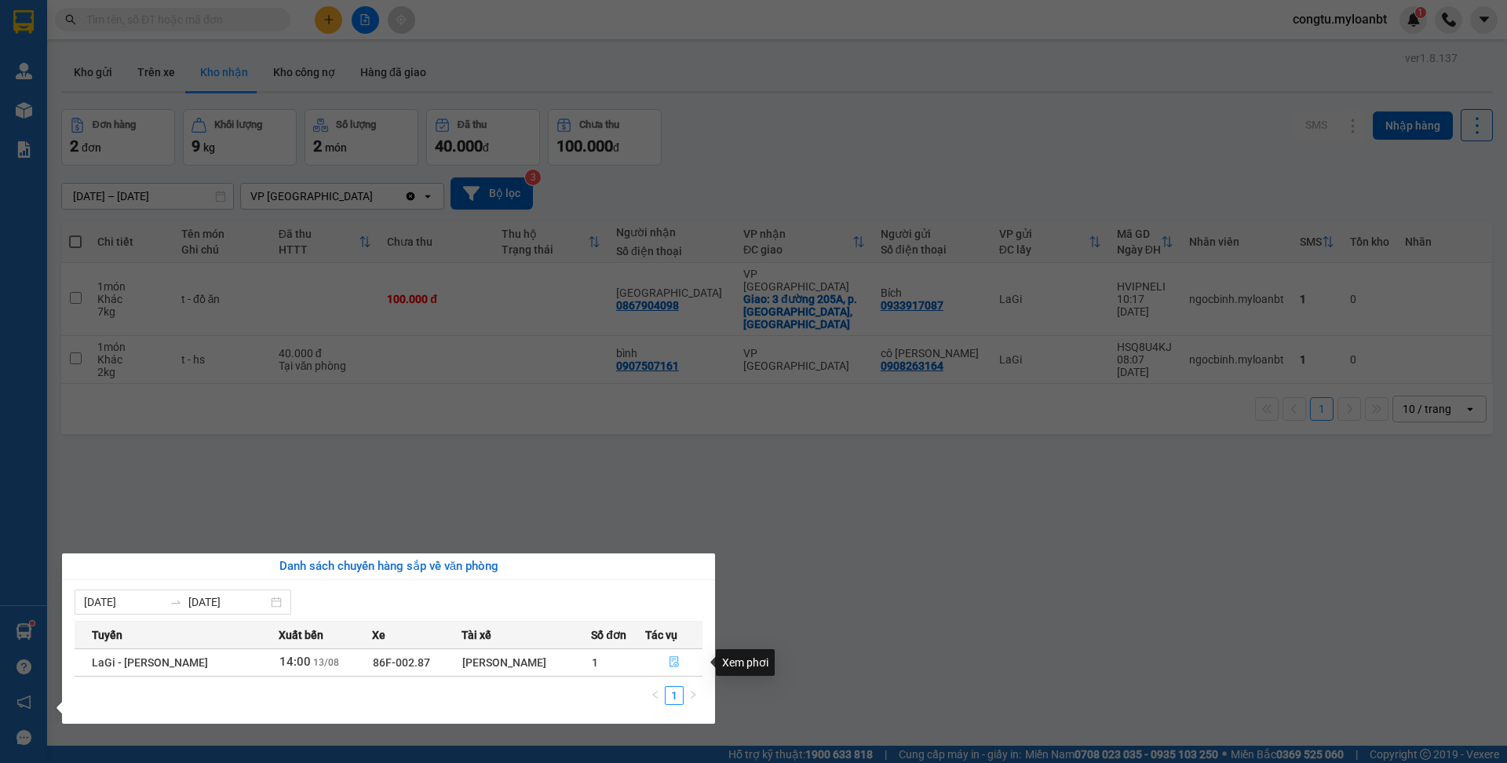
drag, startPoint x: 675, startPoint y: 659, endPoint x: 622, endPoint y: 635, distance: 58.3
click at [676, 659] on icon "file-done" at bounding box center [674, 661] width 11 height 11
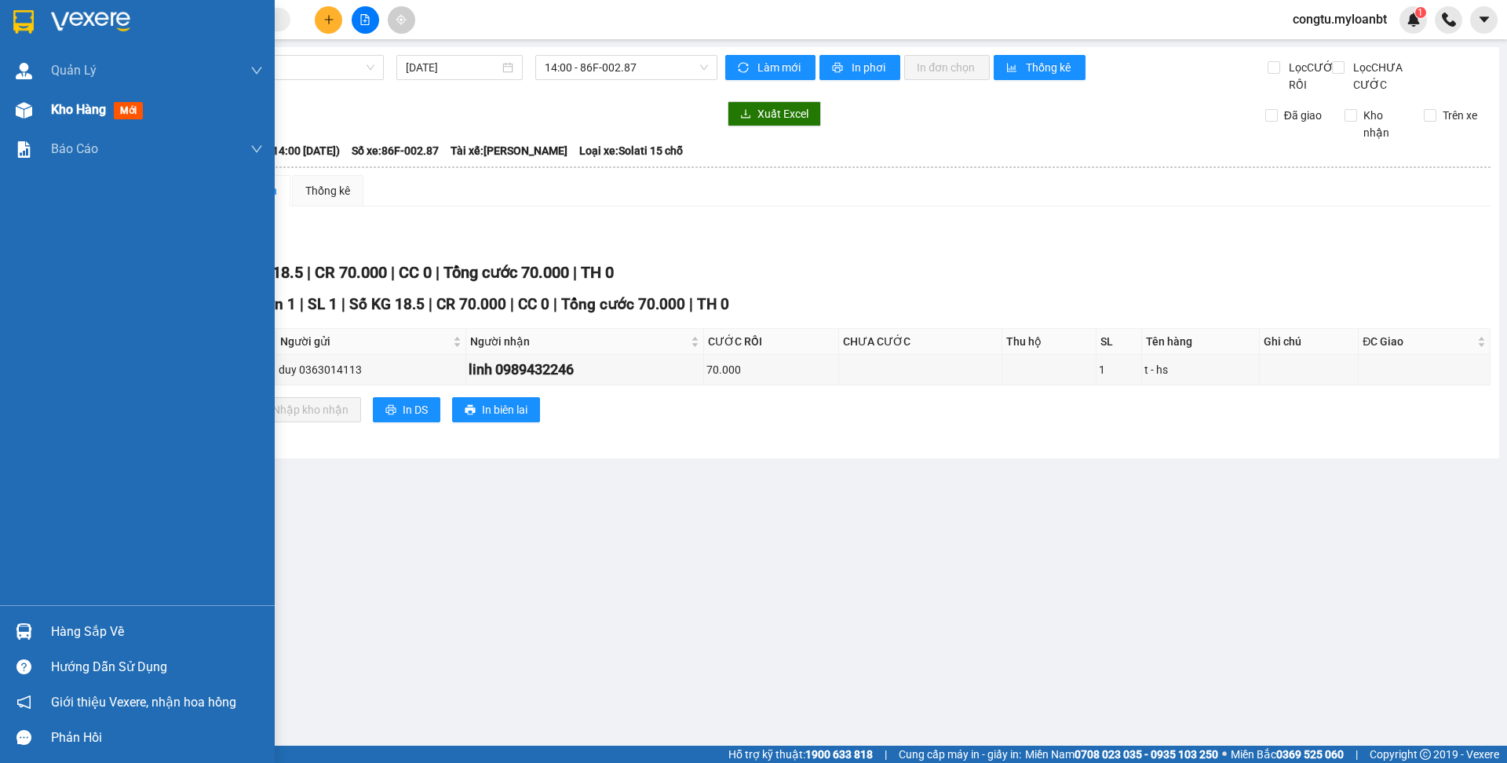
click at [86, 112] on span "Kho hàng" at bounding box center [78, 109] width 55 height 15
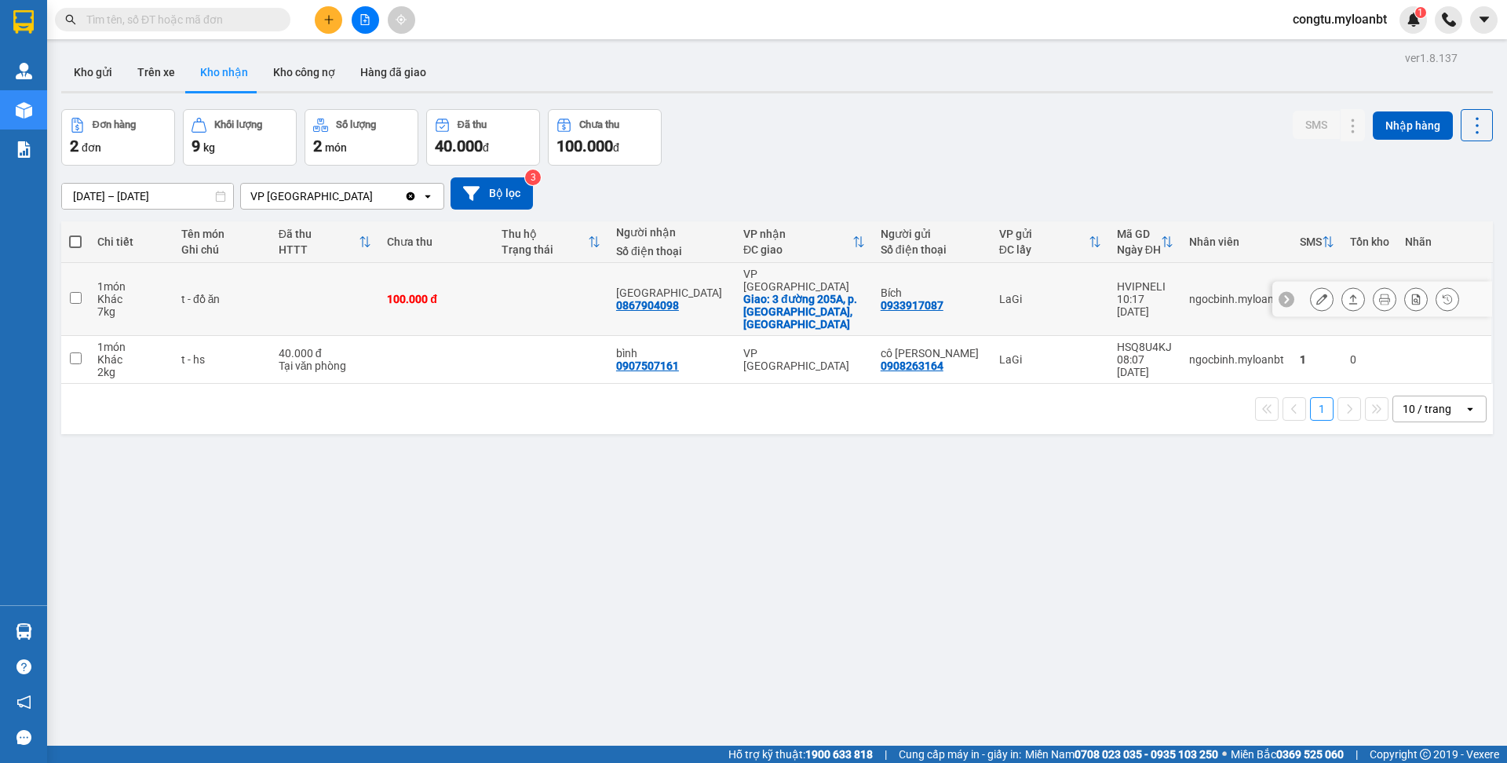
click at [1348, 294] on icon at bounding box center [1353, 299] width 11 height 11
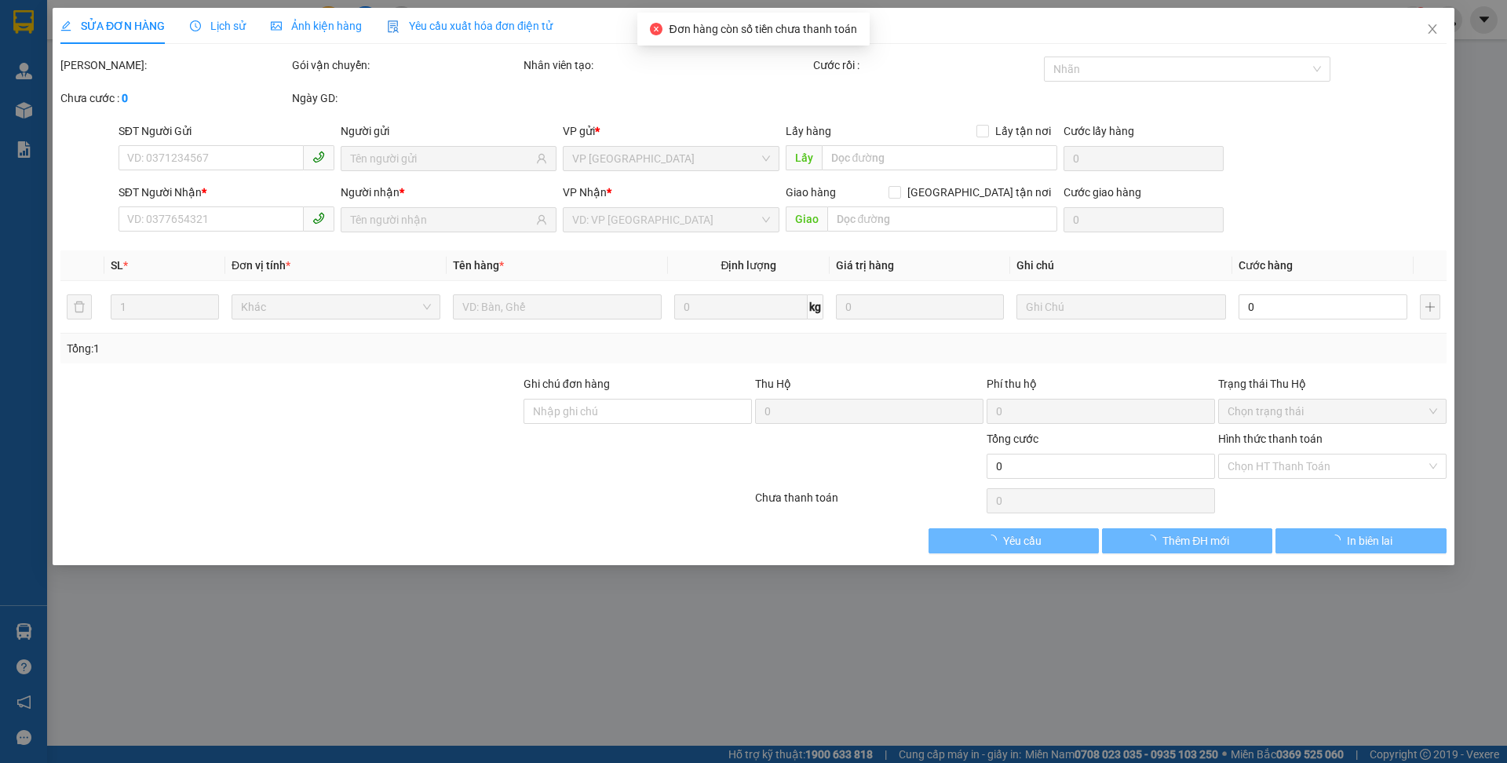
click at [1402, 392] on div "Trạng thái Thu Hộ" at bounding box center [1332, 383] width 228 height 17
type input "0933917087"
type input "Bích"
type input "0867904098"
type input "[GEOGRAPHIC_DATA]"
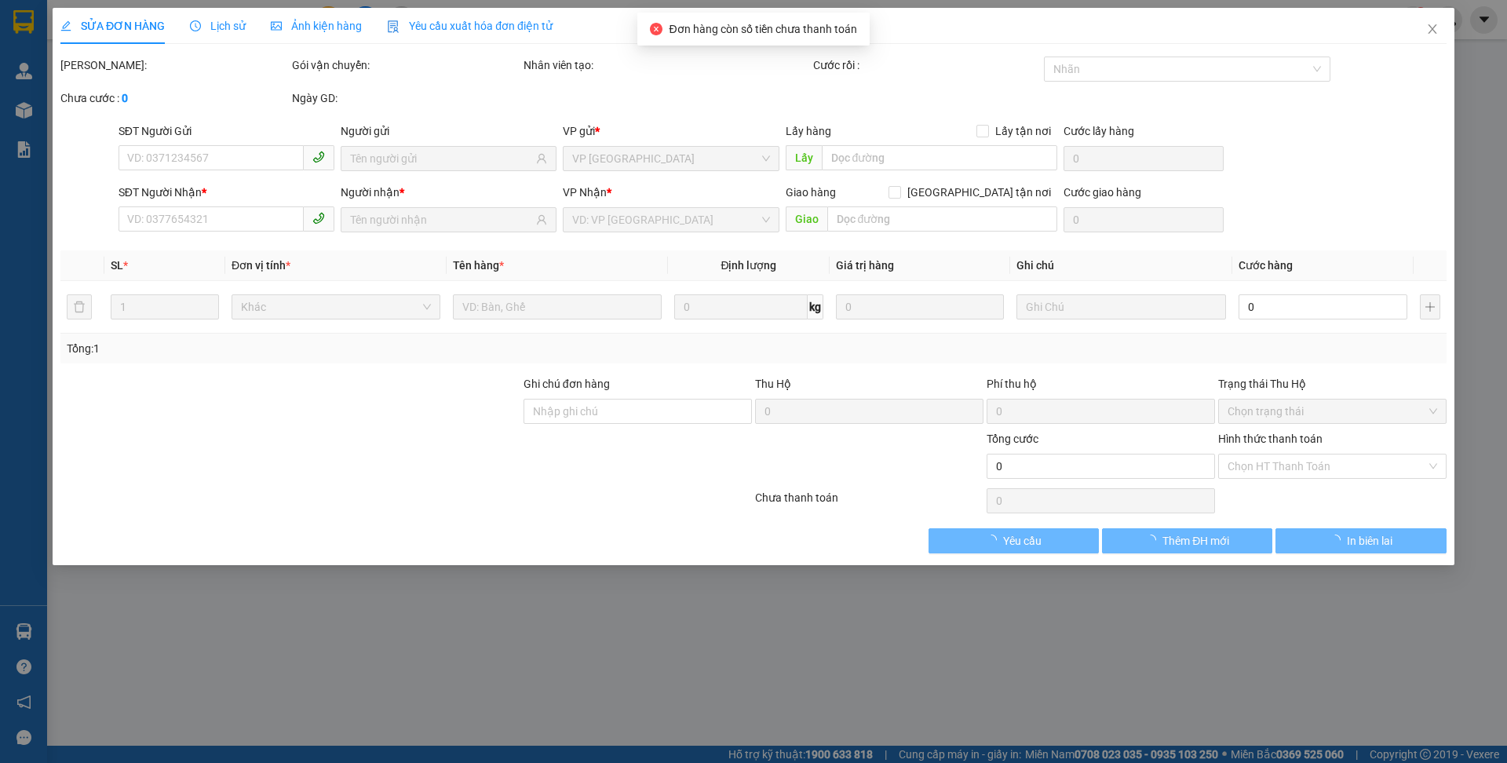
checkbox input "true"
type input "3 đường 205A, p. [GEOGRAPHIC_DATA], [GEOGRAPHIC_DATA]"
type input "100.000"
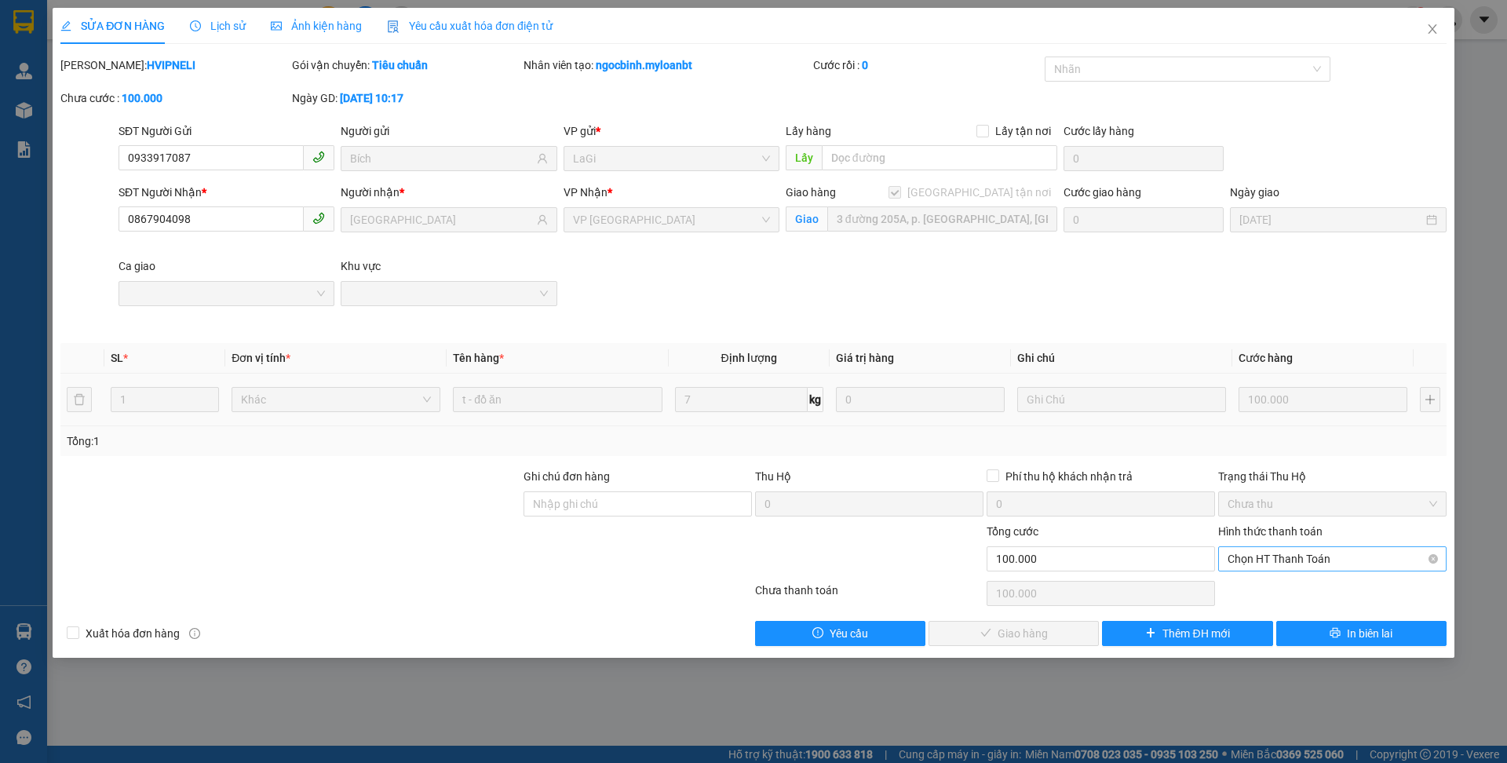
click at [1261, 560] on span "Chọn HT Thanh Toán" at bounding box center [1333, 559] width 210 height 24
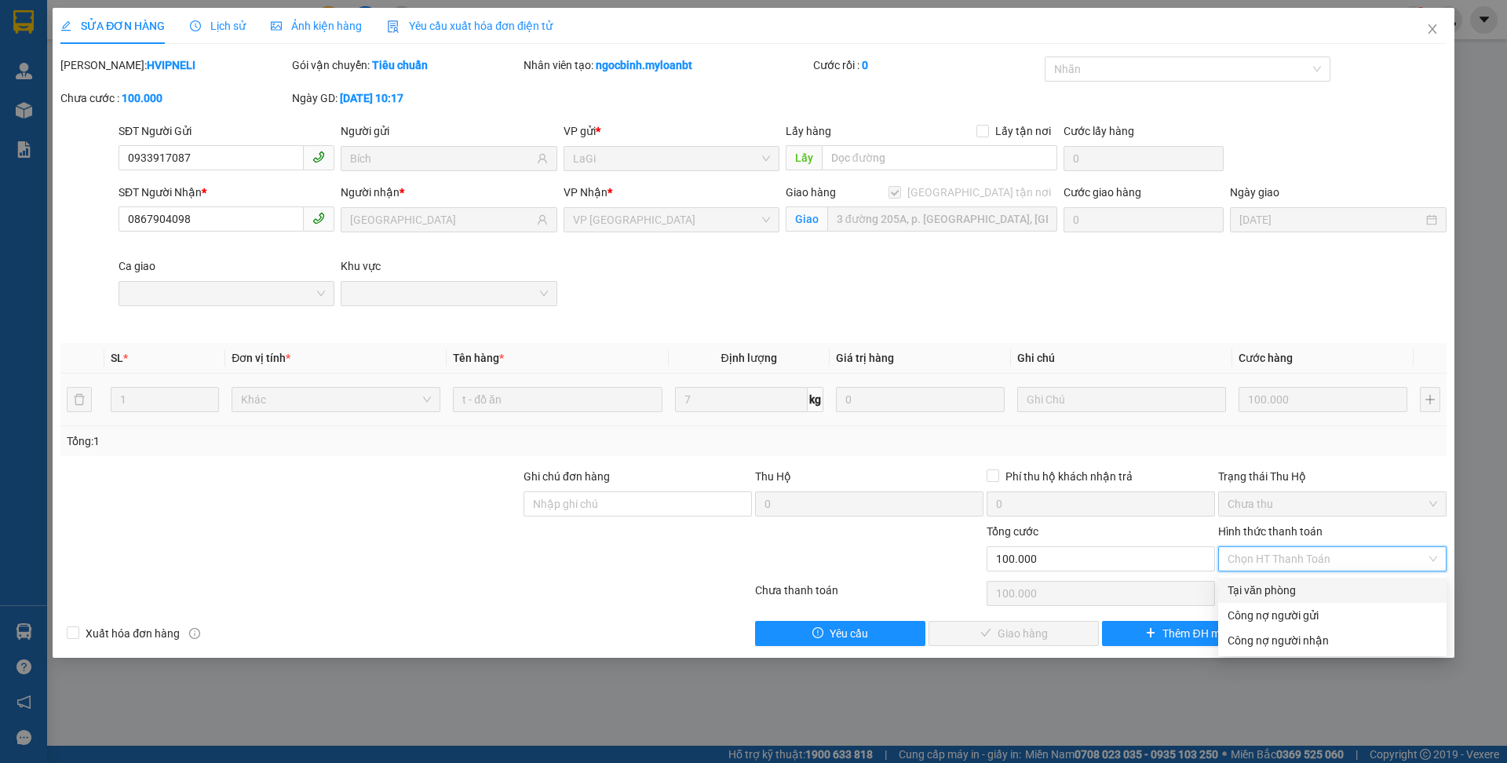
click at [1257, 589] on div "Tại văn phòng" at bounding box center [1333, 590] width 210 height 17
type input "0"
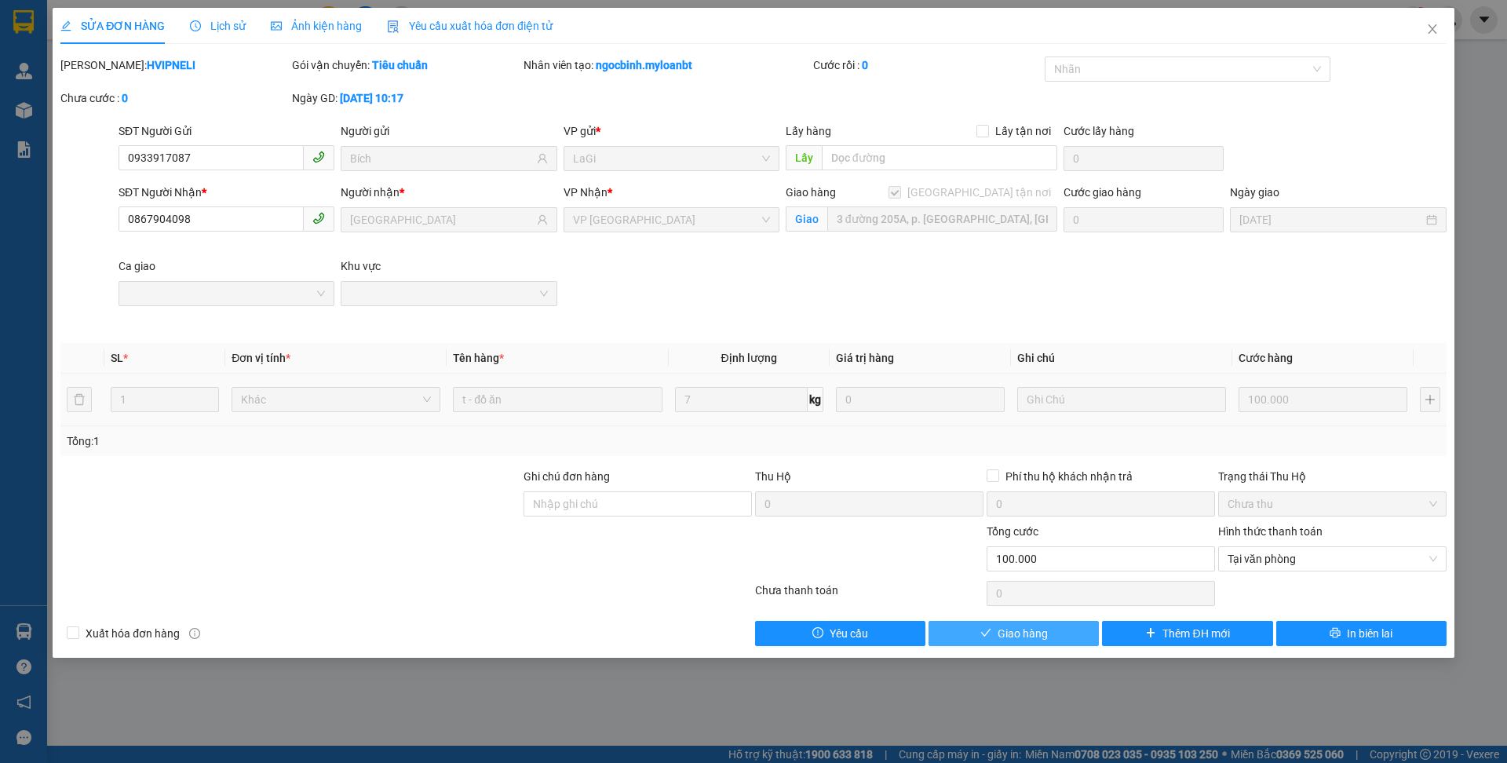
drag, startPoint x: 1049, startPoint y: 628, endPoint x: 1306, endPoint y: 523, distance: 278.1
click at [1050, 630] on button "Giao hàng" at bounding box center [1014, 633] width 170 height 25
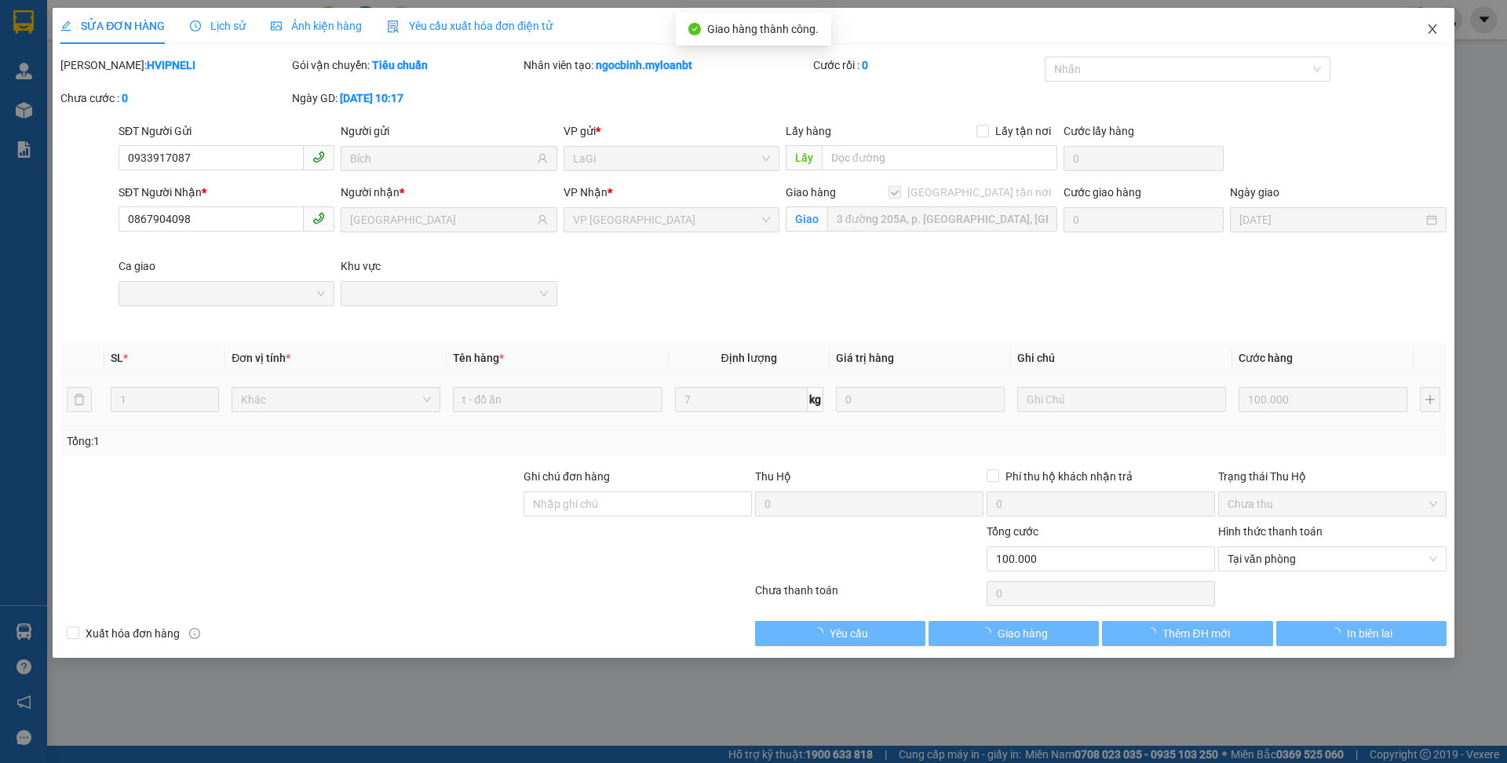
click at [1467, 42] on div "SỬA ĐƠN HÀNG Lịch sử Ảnh kiện hàng Yêu cầu xuất hóa đơn điện tử Total Paid Fee …" at bounding box center [753, 381] width 1507 height 763
click at [1433, 29] on icon "close" at bounding box center [1432, 29] width 13 height 13
